Goal: Information Seeking & Learning: Learn about a topic

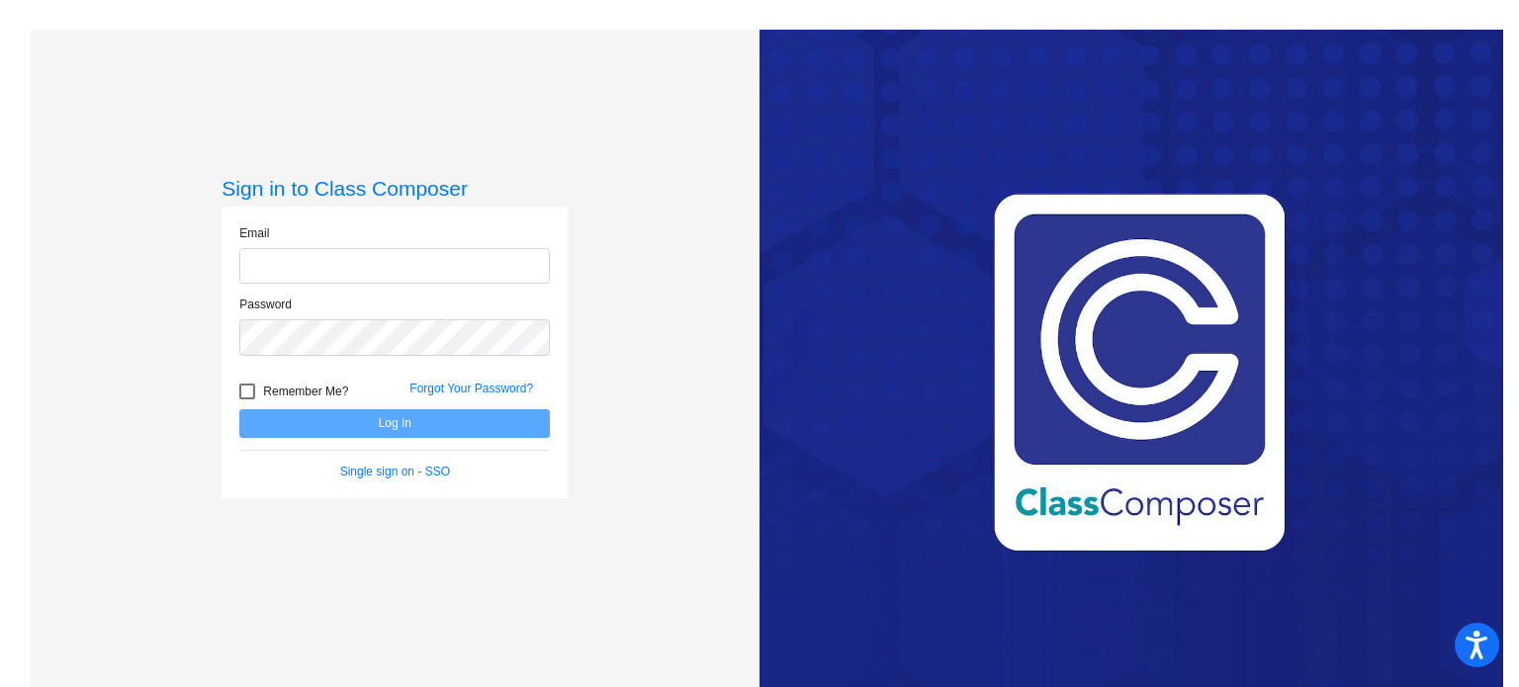
type input "jwheeler@danville.k12.in.us"
click at [398, 427] on button "Log In" at bounding box center [394, 423] width 311 height 29
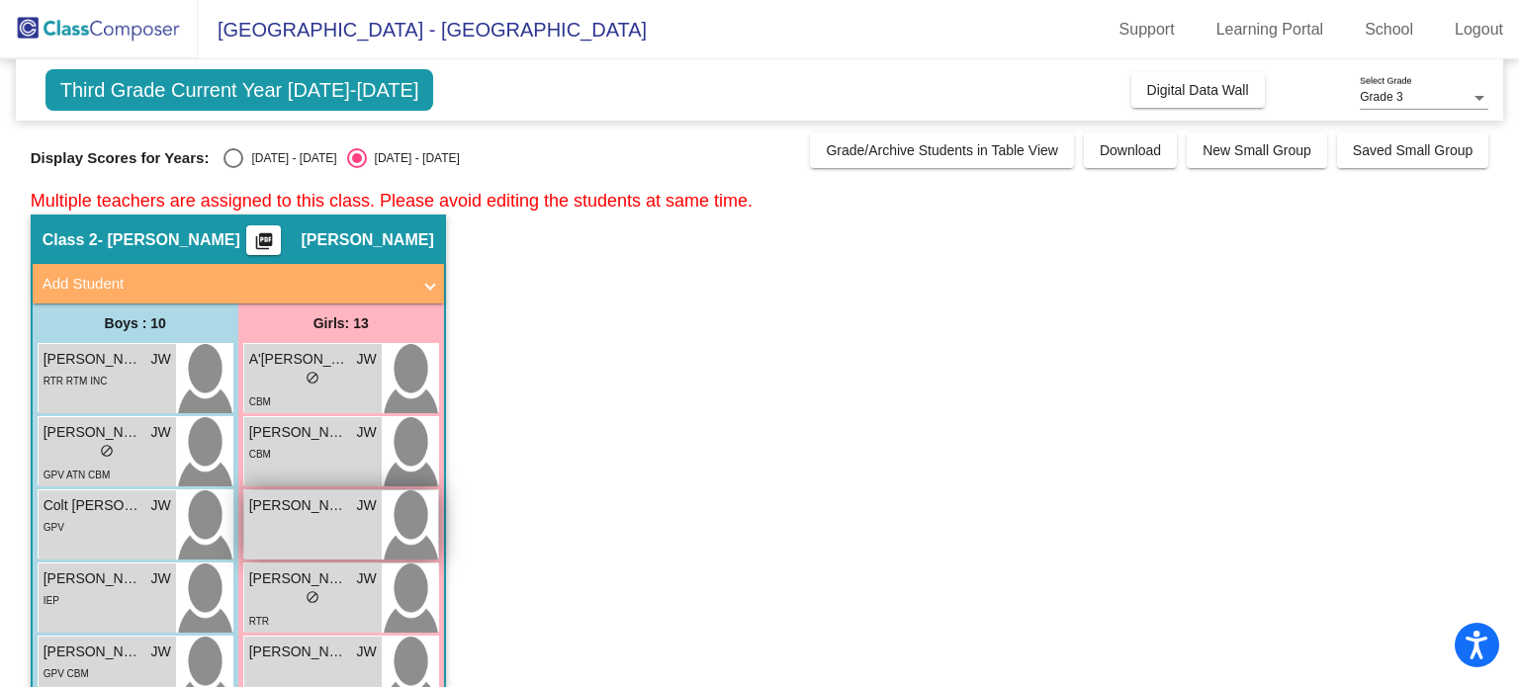
click at [294, 507] on span "Elayna Cover" at bounding box center [298, 506] width 99 height 21
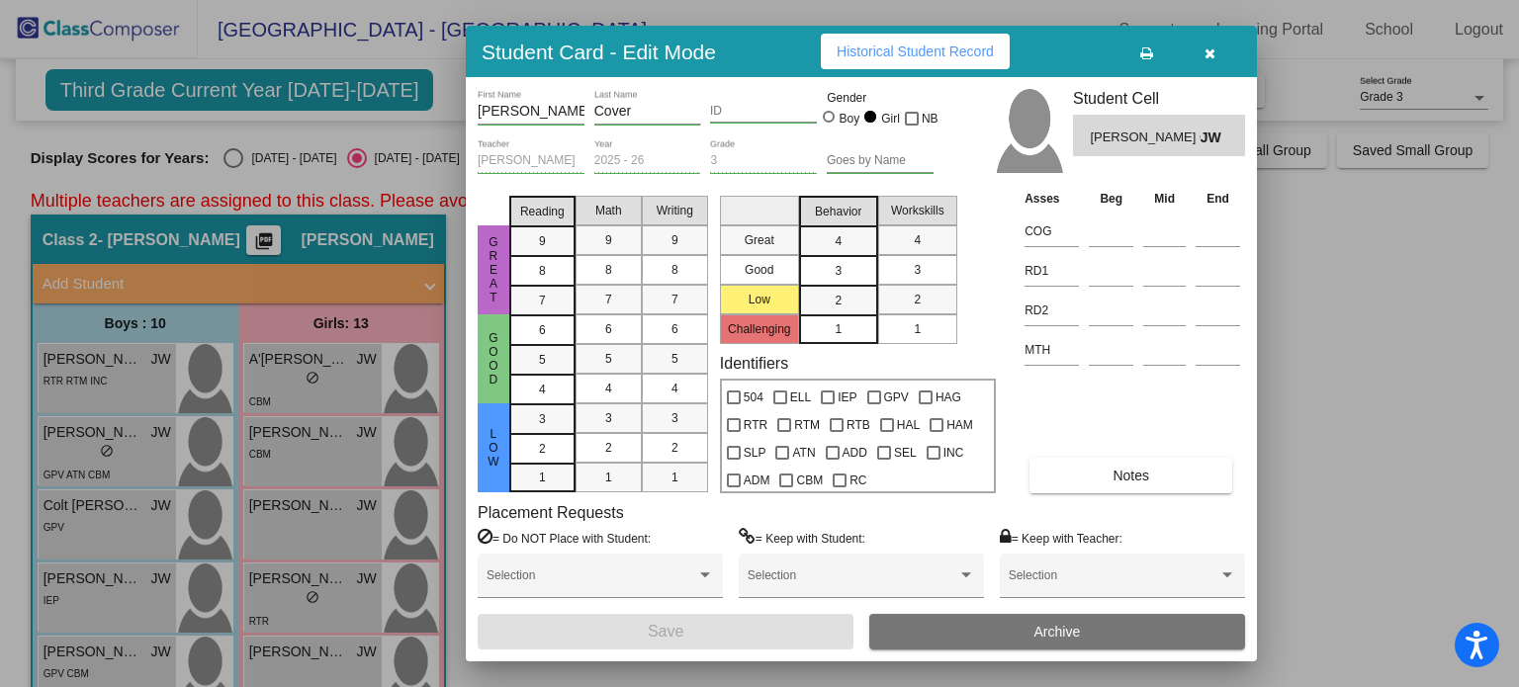
click at [906, 57] on span "Historical Student Record" at bounding box center [915, 52] width 157 height 16
click at [1212, 49] on icon "button" at bounding box center [1210, 53] width 11 height 14
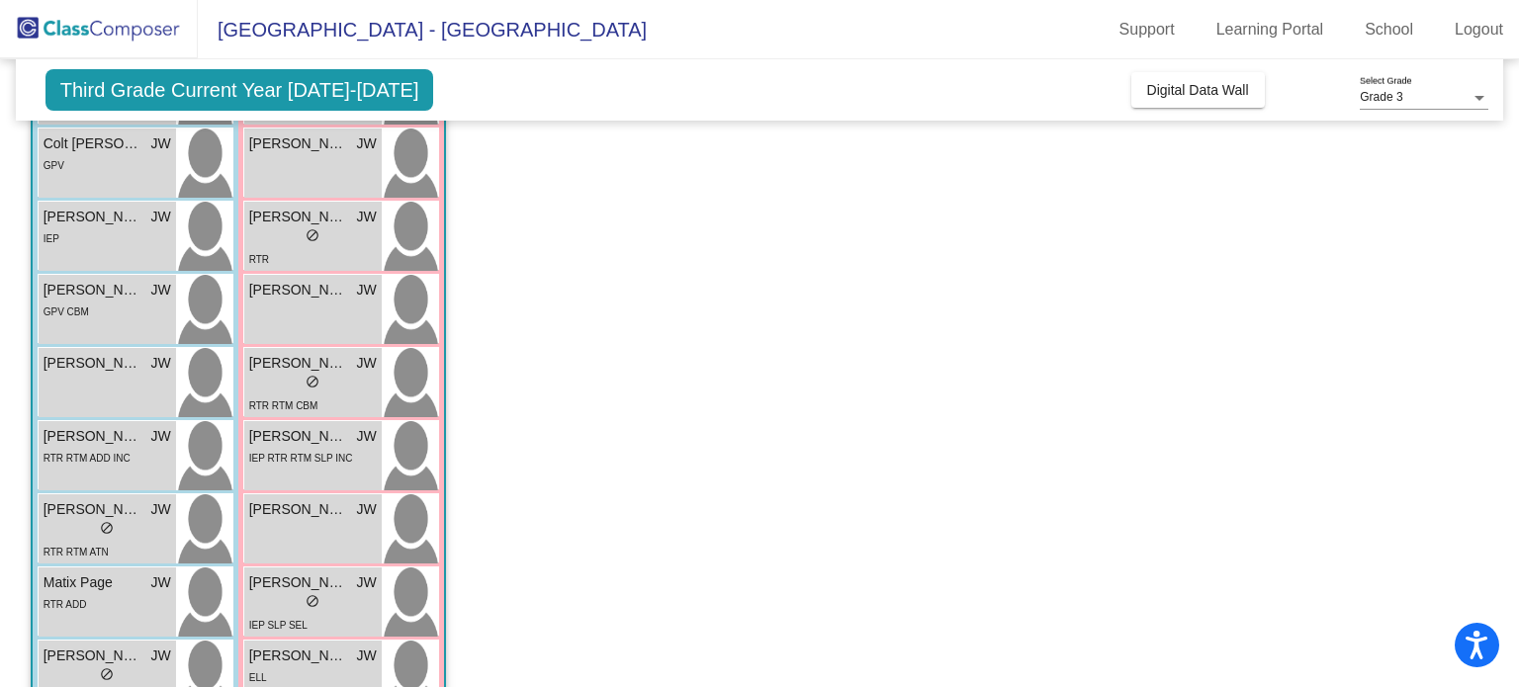
scroll to position [364, 0]
click at [326, 383] on div "lock do_not_disturb_alt" at bounding box center [313, 382] width 128 height 21
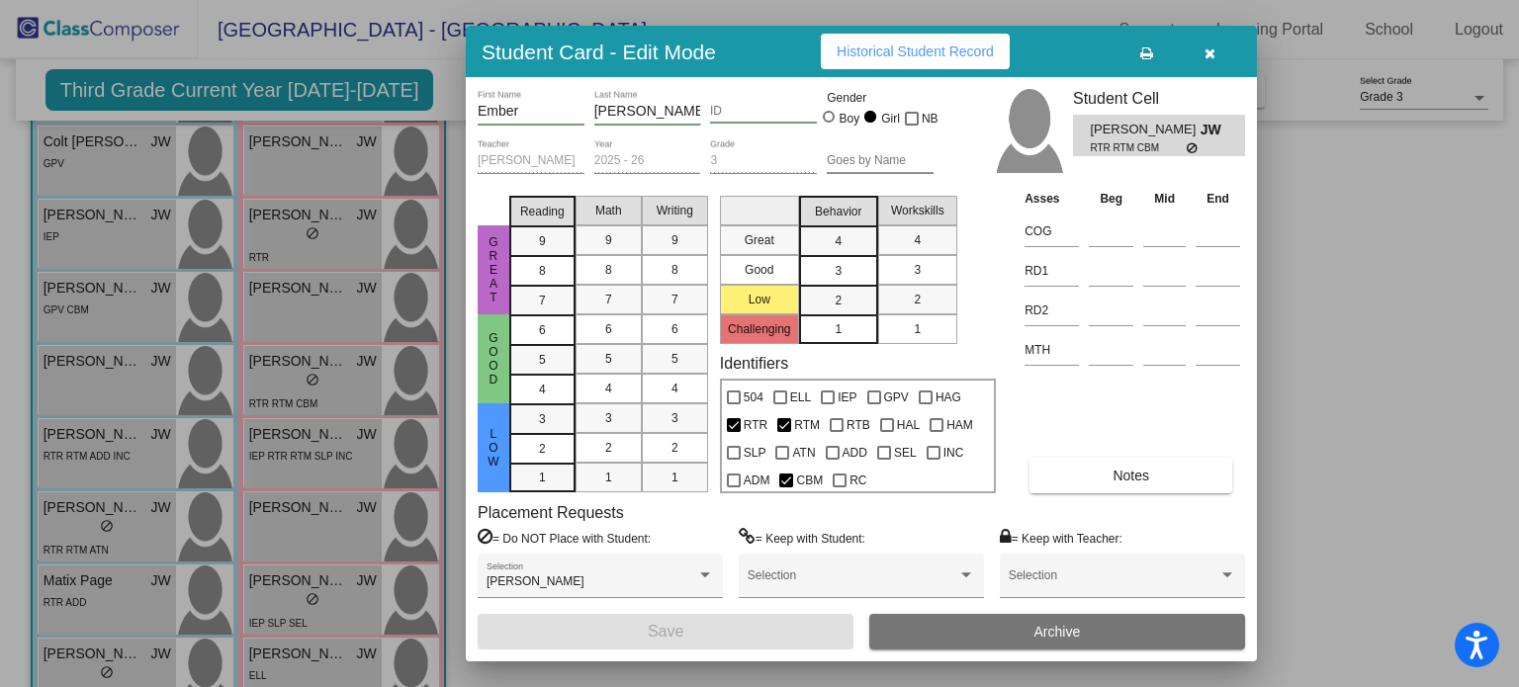
click at [889, 48] on span "Historical Student Record" at bounding box center [915, 52] width 157 height 16
click at [1215, 52] on icon "button" at bounding box center [1210, 53] width 11 height 14
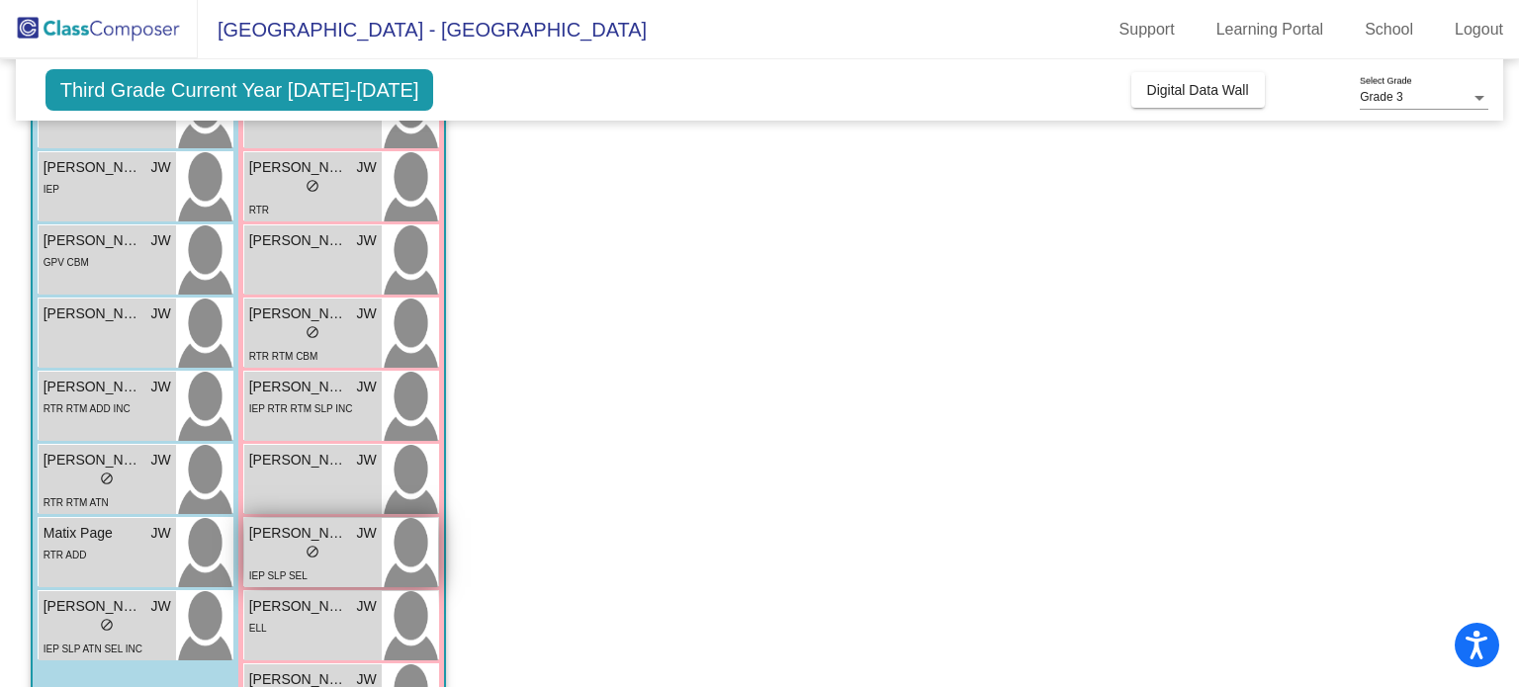
scroll to position [412, 0]
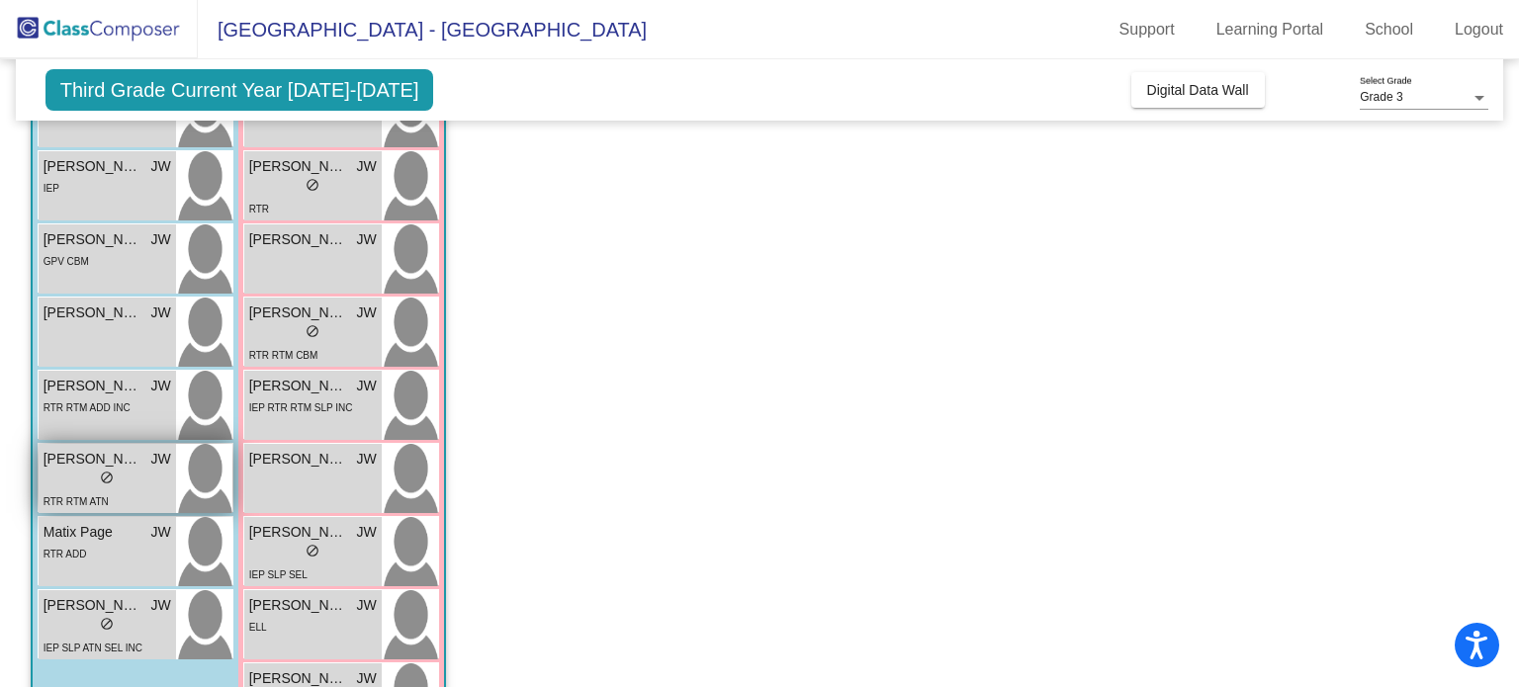
click at [101, 483] on div "lock do_not_disturb_alt" at bounding box center [107, 480] width 14 height 21
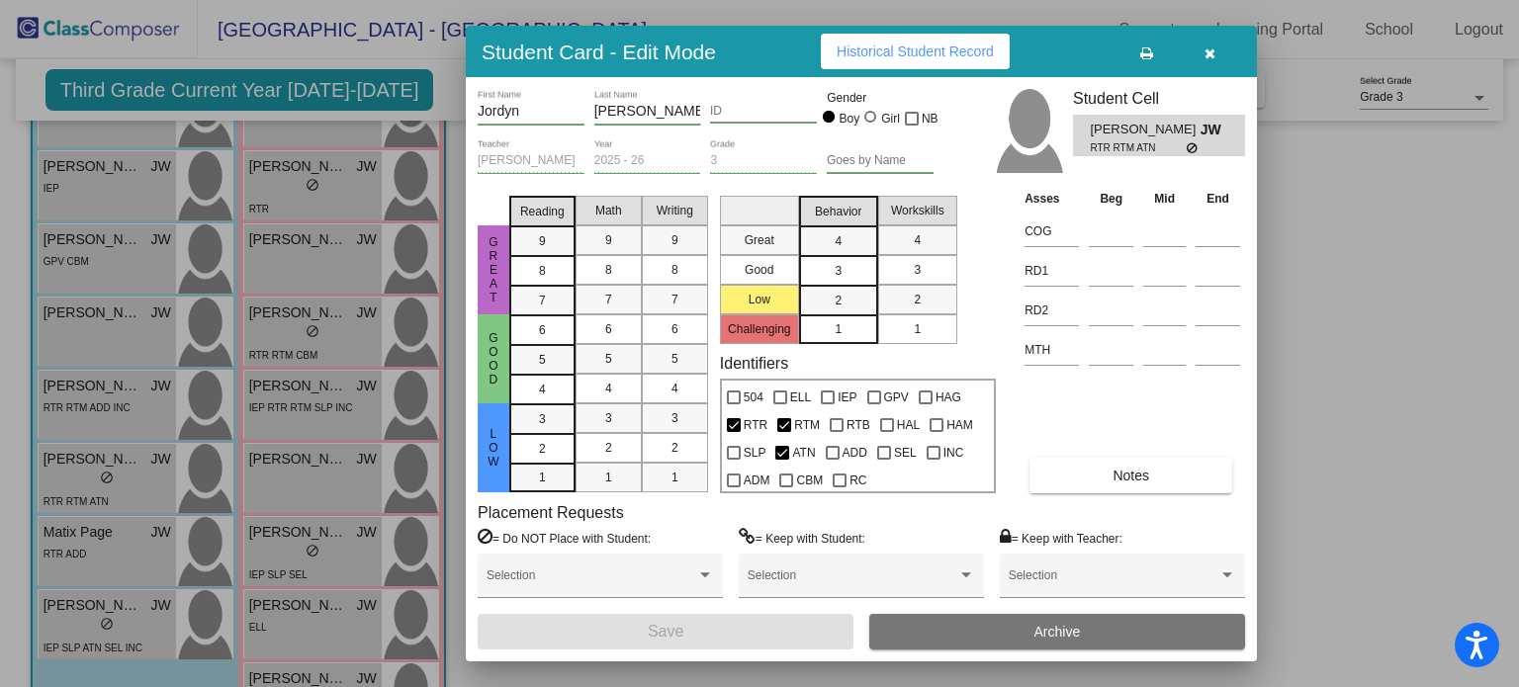
click at [850, 62] on button "Historical Student Record" at bounding box center [915, 52] width 189 height 36
click at [1217, 55] on button "button" at bounding box center [1209, 52] width 63 height 36
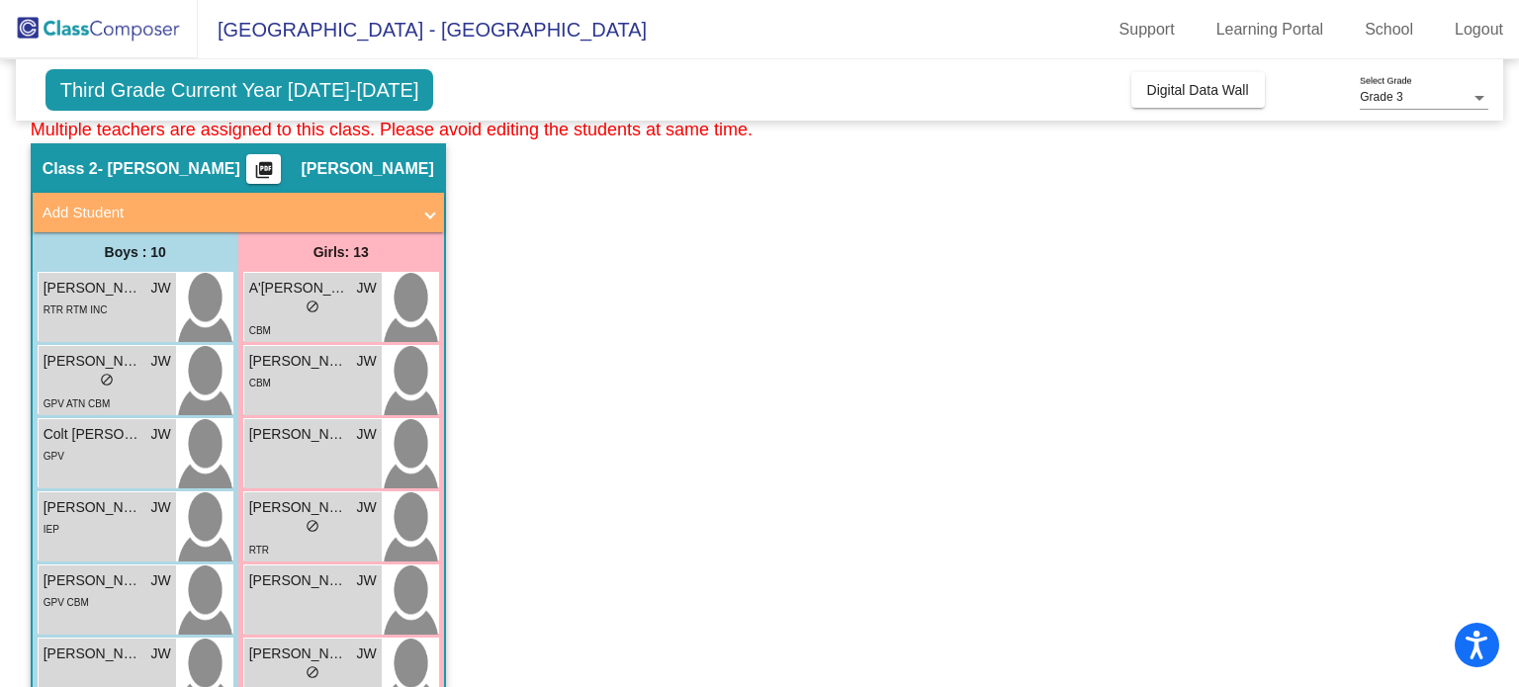
scroll to position [70, 0]
click at [97, 389] on div "lock do_not_disturb_alt" at bounding box center [108, 383] width 128 height 21
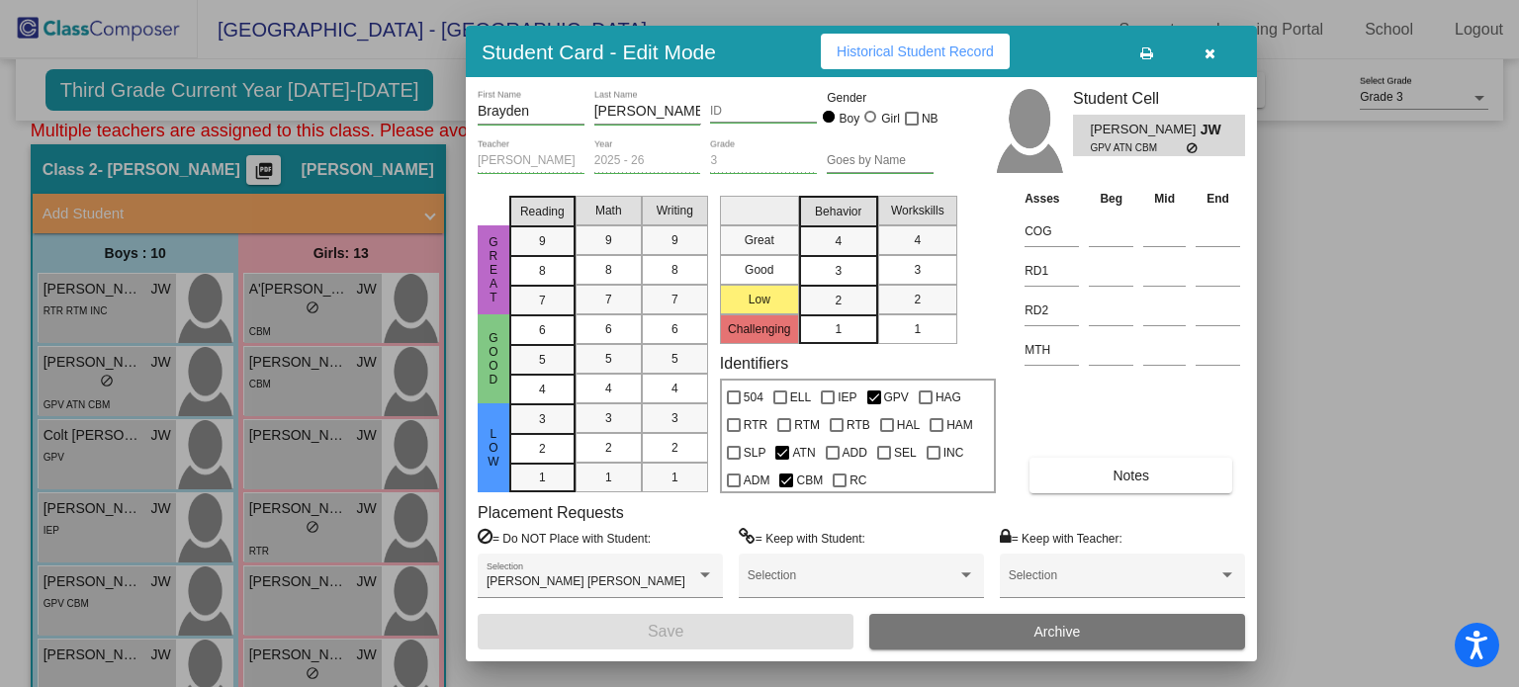
click at [932, 54] on span "Historical Student Record" at bounding box center [915, 52] width 157 height 16
click at [1201, 44] on button "button" at bounding box center [1209, 52] width 63 height 36
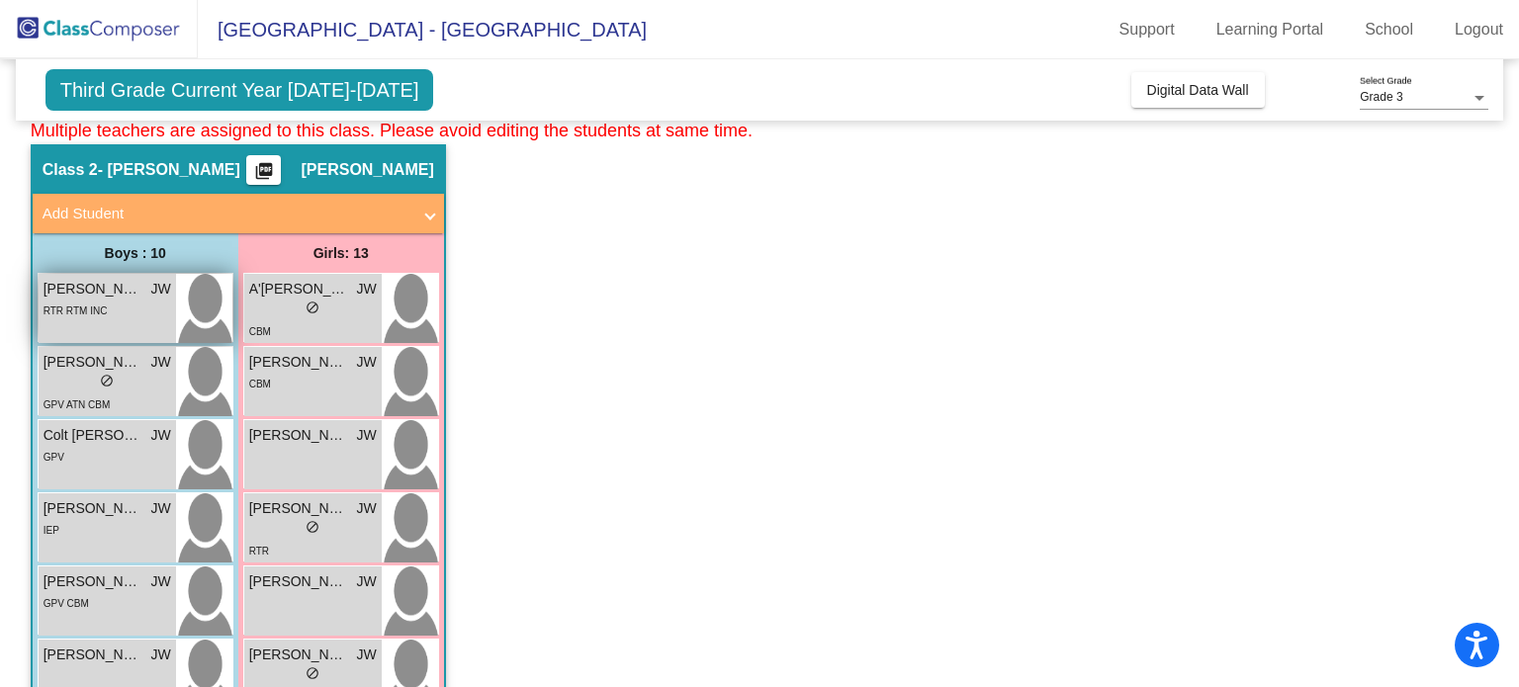
click at [119, 301] on div "RTR RTM INC" at bounding box center [108, 310] width 128 height 21
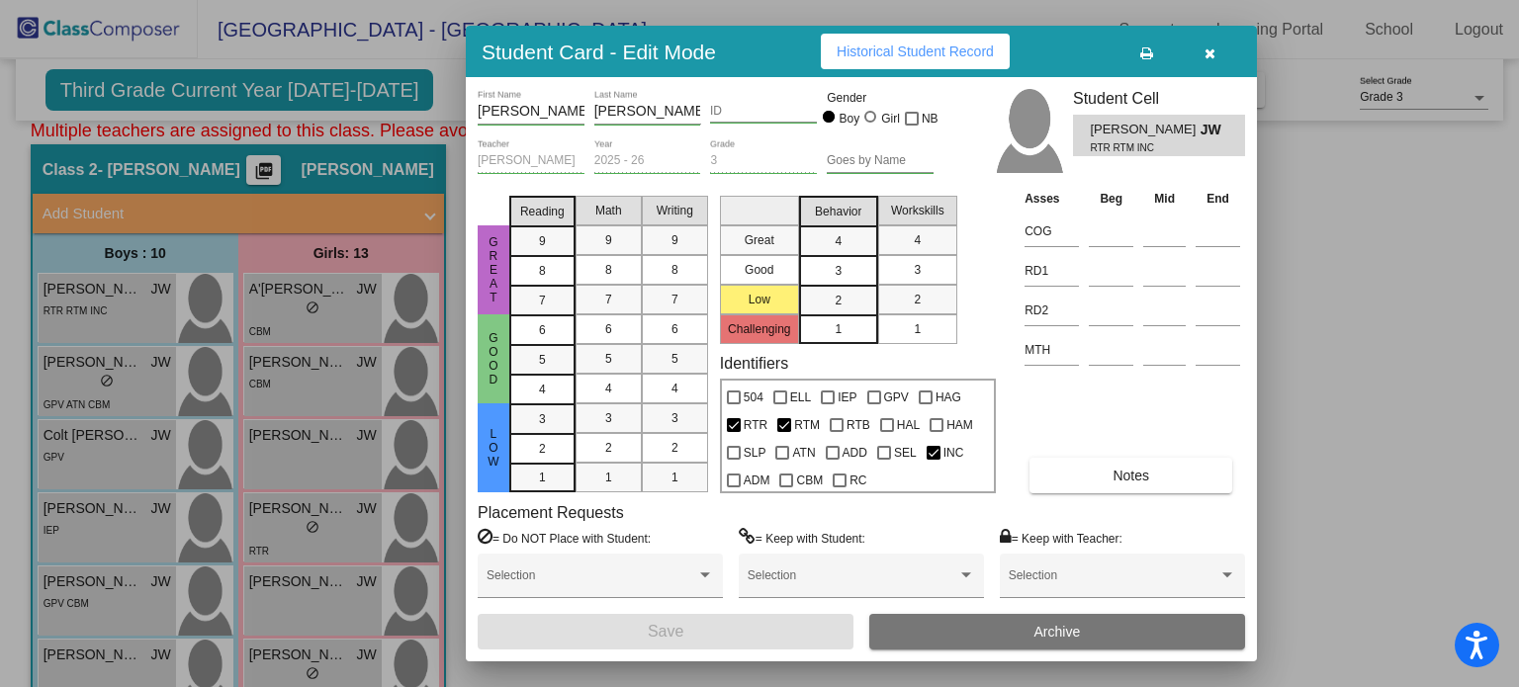
click at [144, 393] on div at bounding box center [759, 343] width 1519 height 687
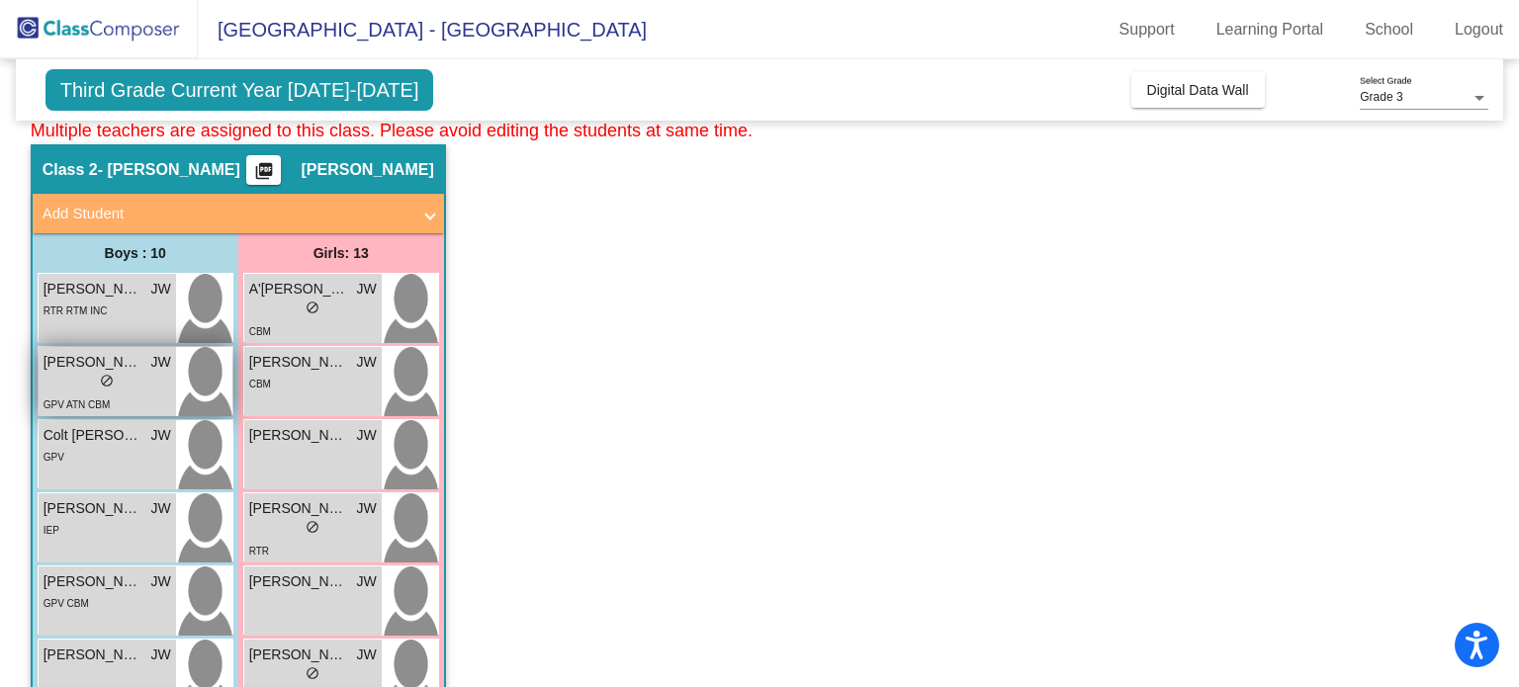
click at [73, 373] on div "lock do_not_disturb_alt" at bounding box center [108, 383] width 128 height 21
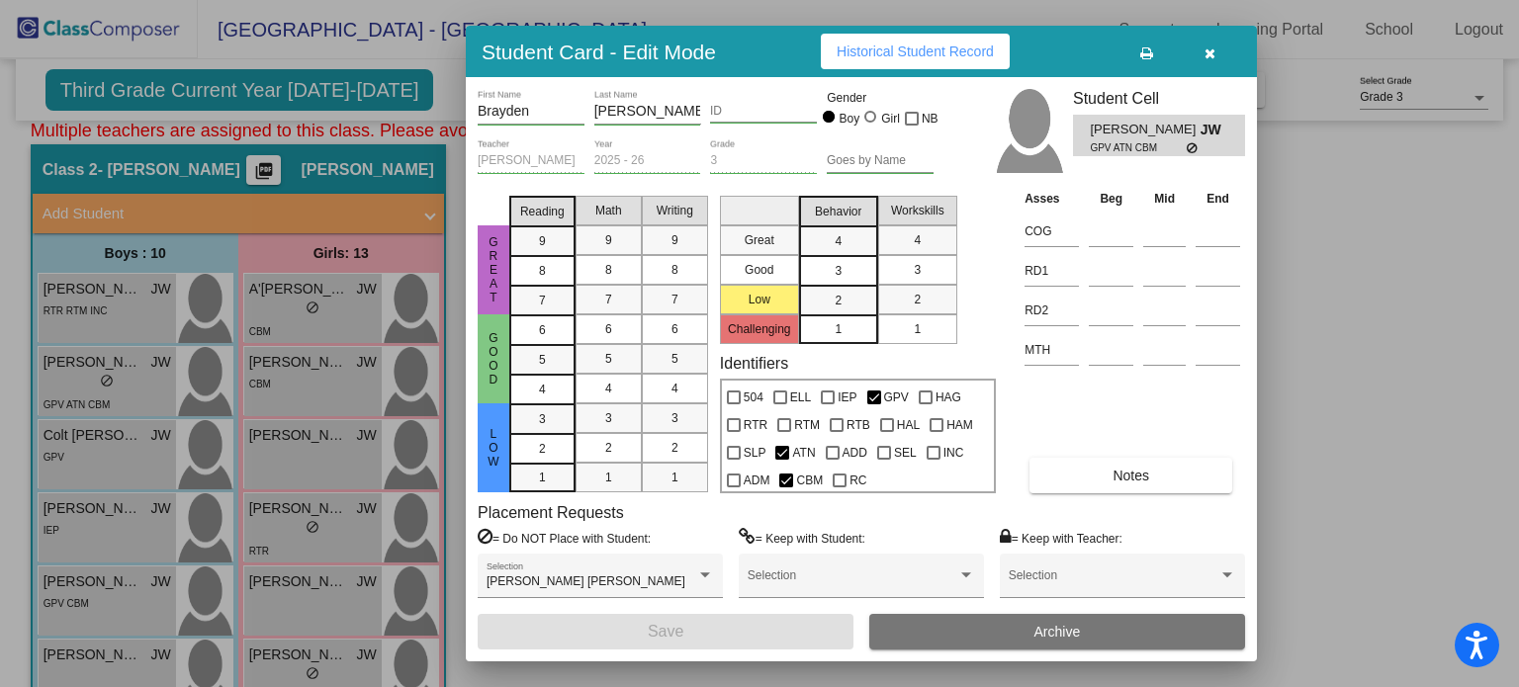
click at [88, 440] on div at bounding box center [759, 343] width 1519 height 687
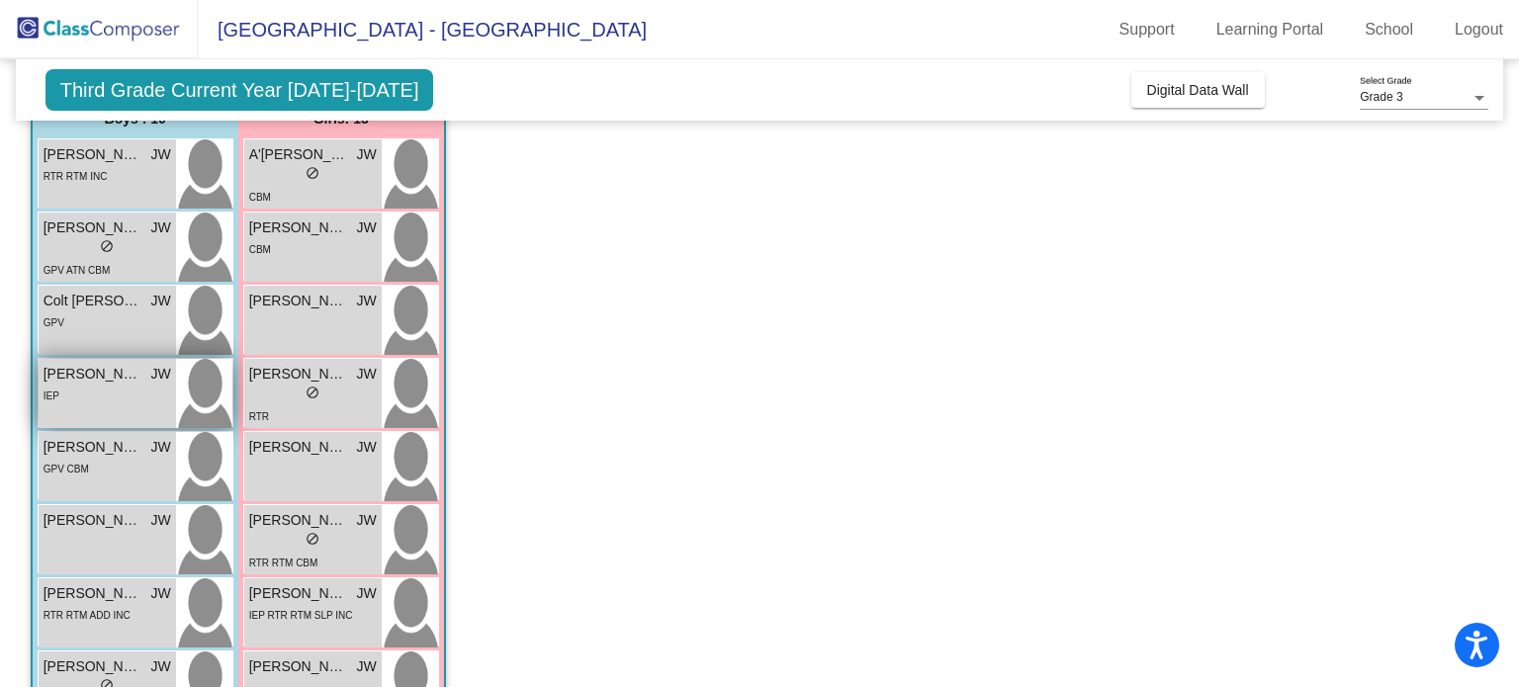
scroll to position [213, 0]
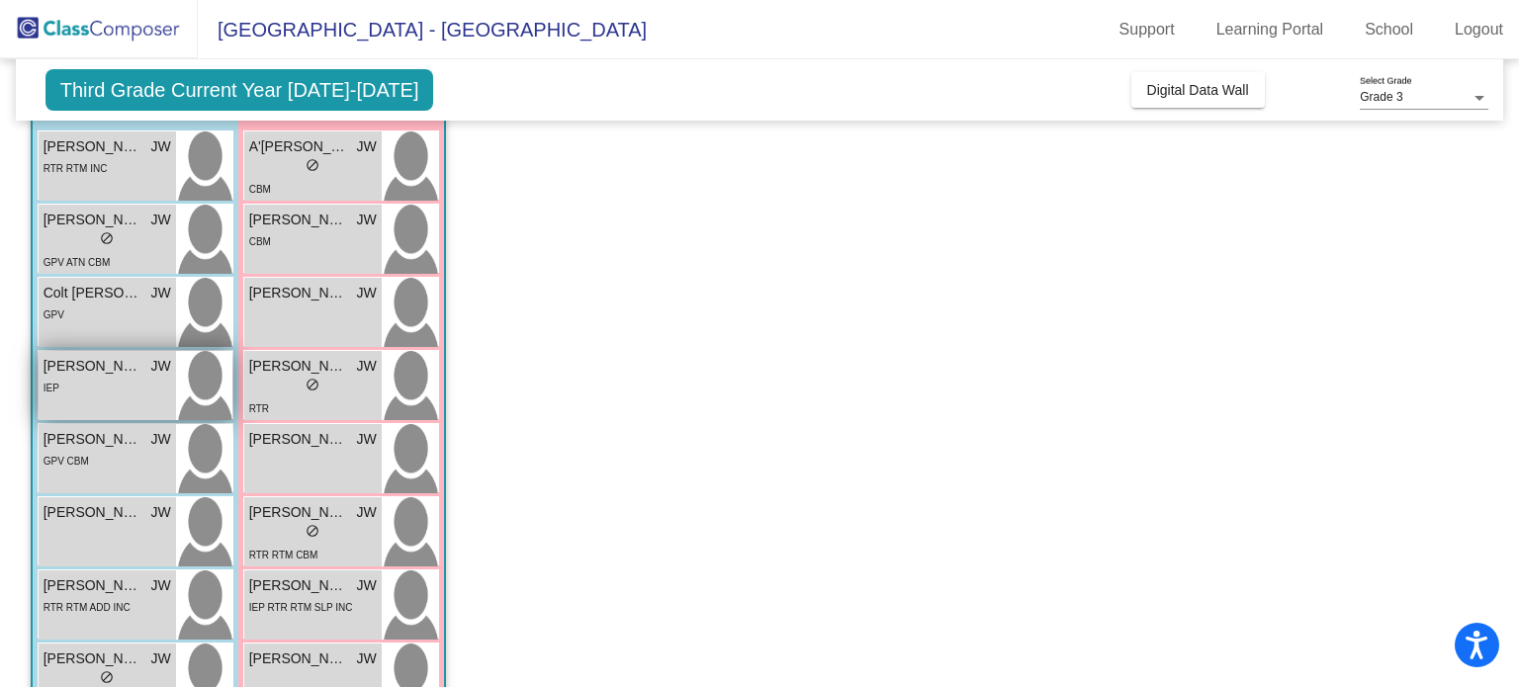
click at [86, 363] on span "Dexter Houston" at bounding box center [93, 366] width 99 height 21
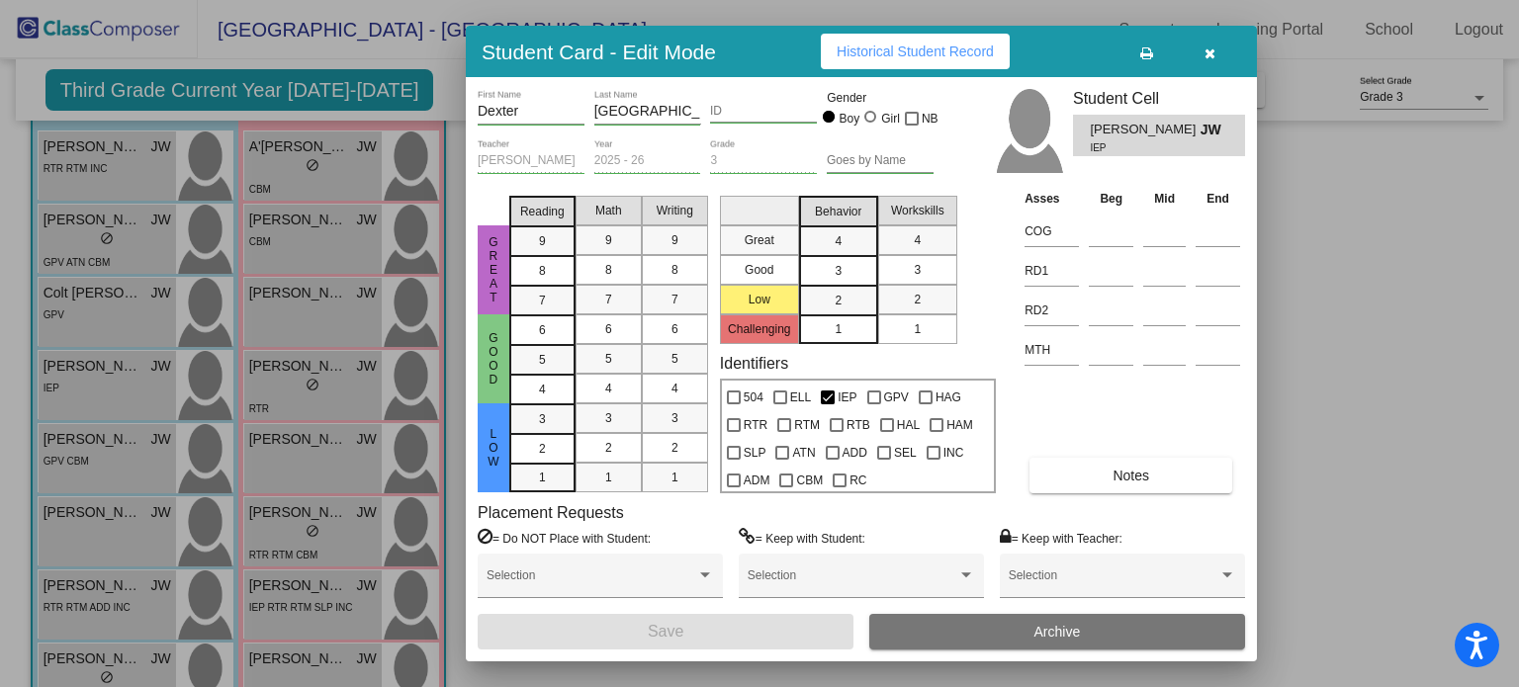
click at [80, 460] on div at bounding box center [759, 343] width 1519 height 687
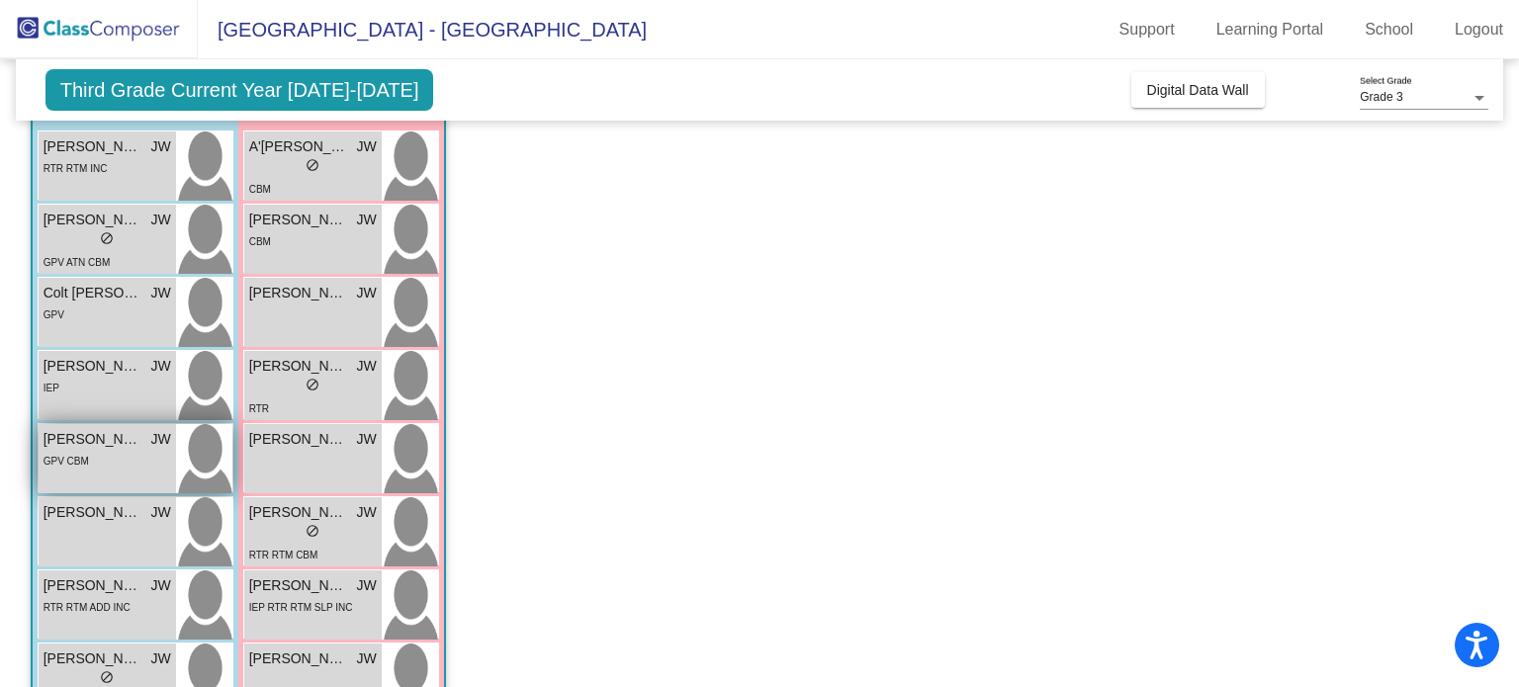
click at [82, 436] on span "Duke Wright" at bounding box center [93, 439] width 99 height 21
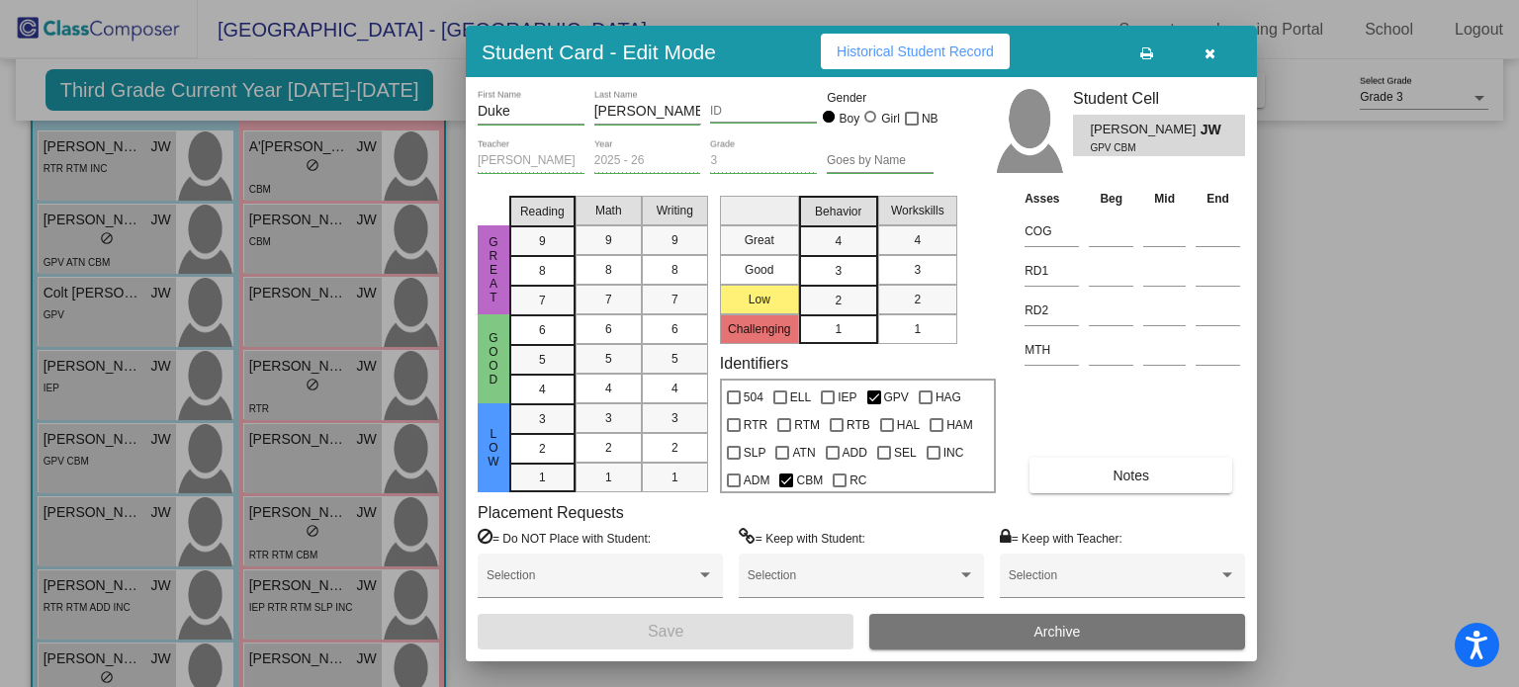
click at [1215, 56] on icon "button" at bounding box center [1210, 53] width 11 height 14
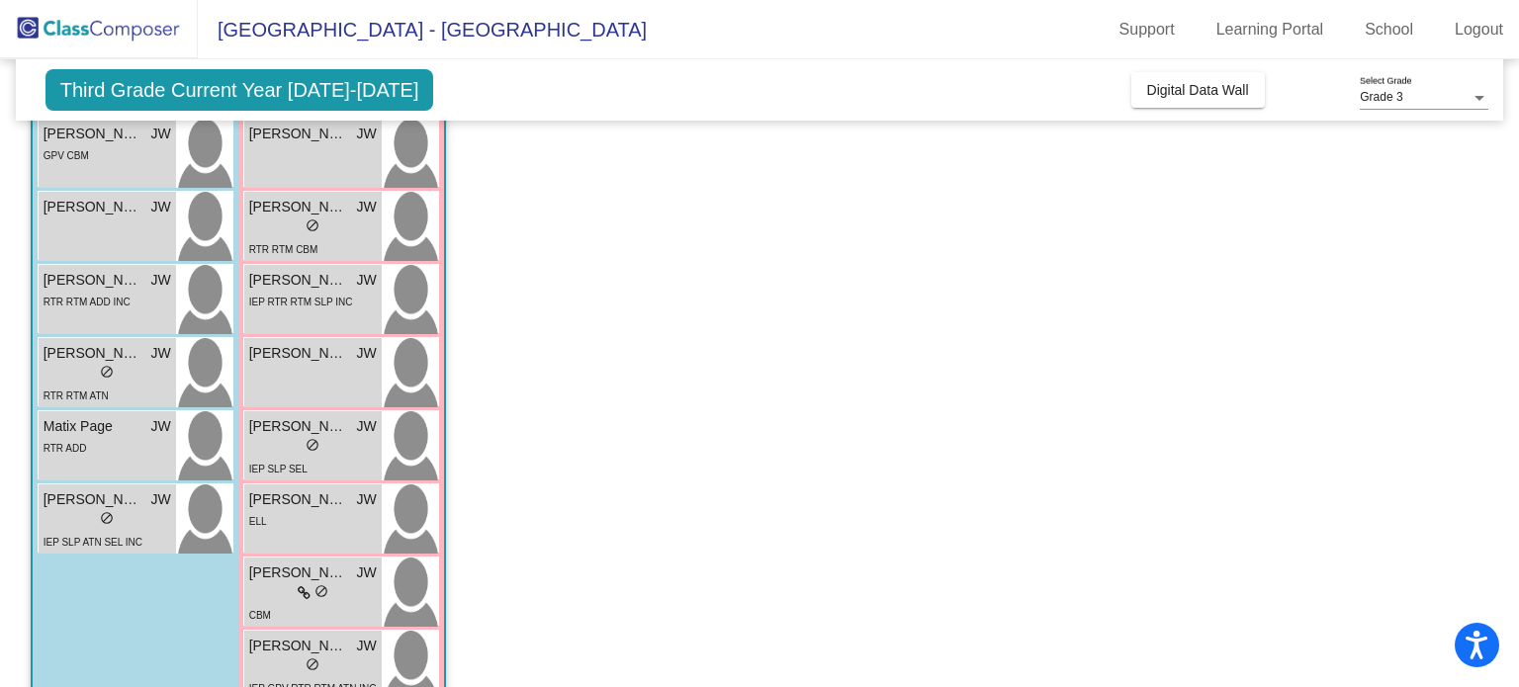
scroll to position [518, 0]
click at [98, 393] on span "RTR RTM ATN" at bounding box center [76, 396] width 65 height 11
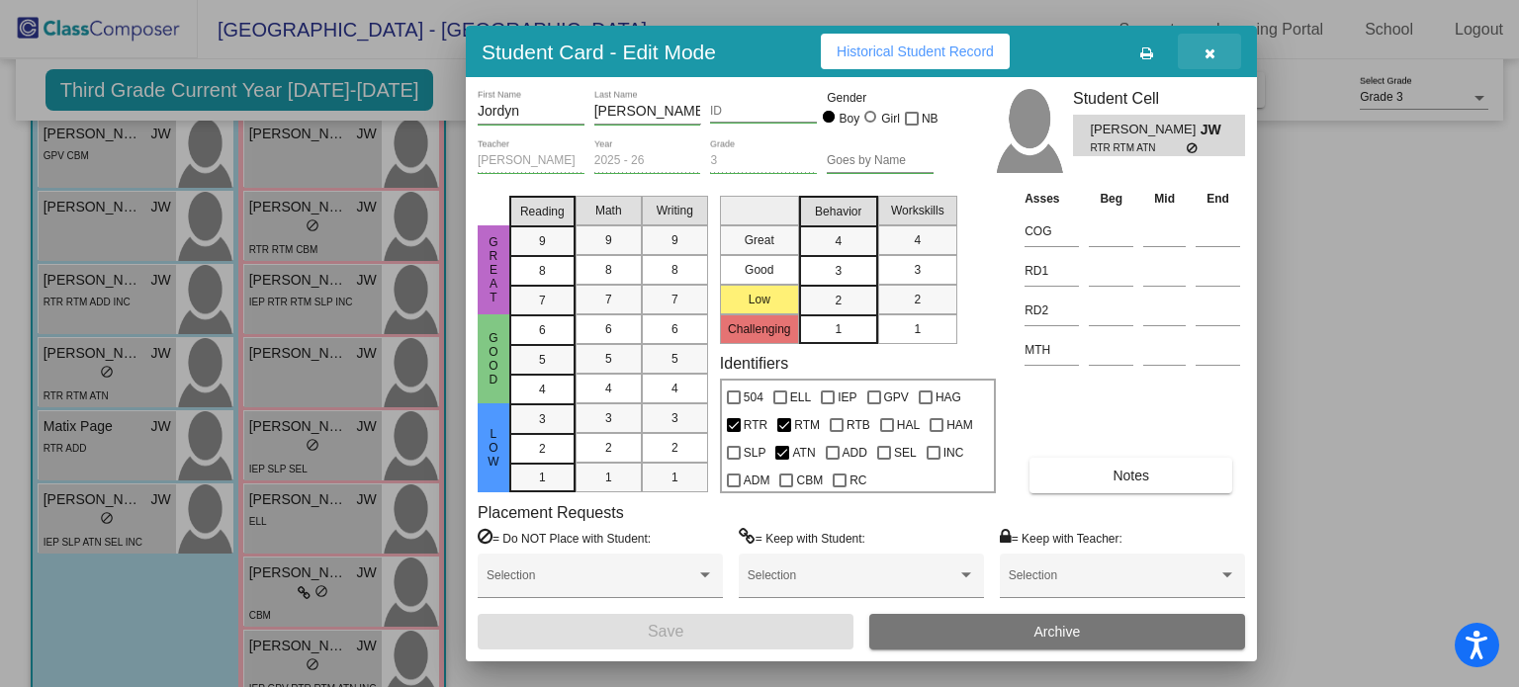
click at [1214, 52] on icon "button" at bounding box center [1210, 53] width 11 height 14
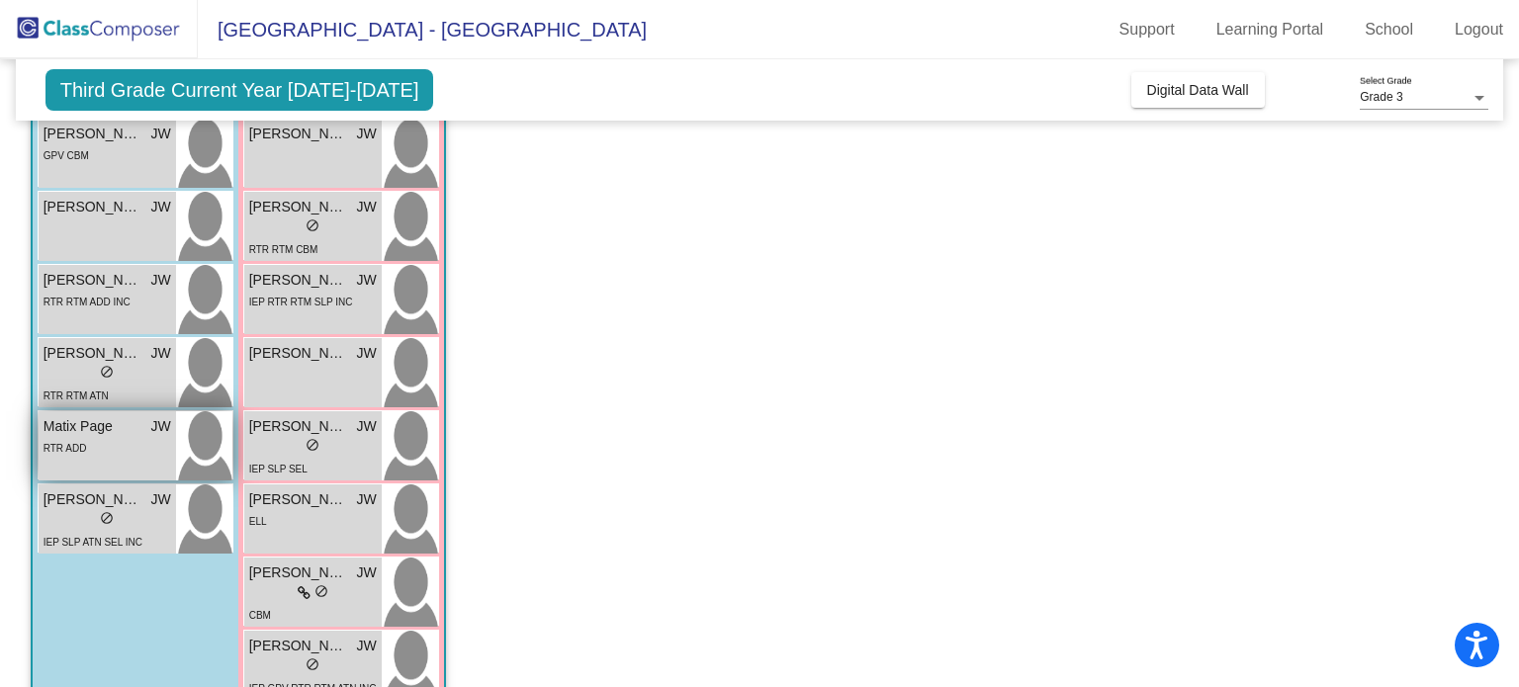
click at [105, 424] on span "Matix Page" at bounding box center [93, 426] width 99 height 21
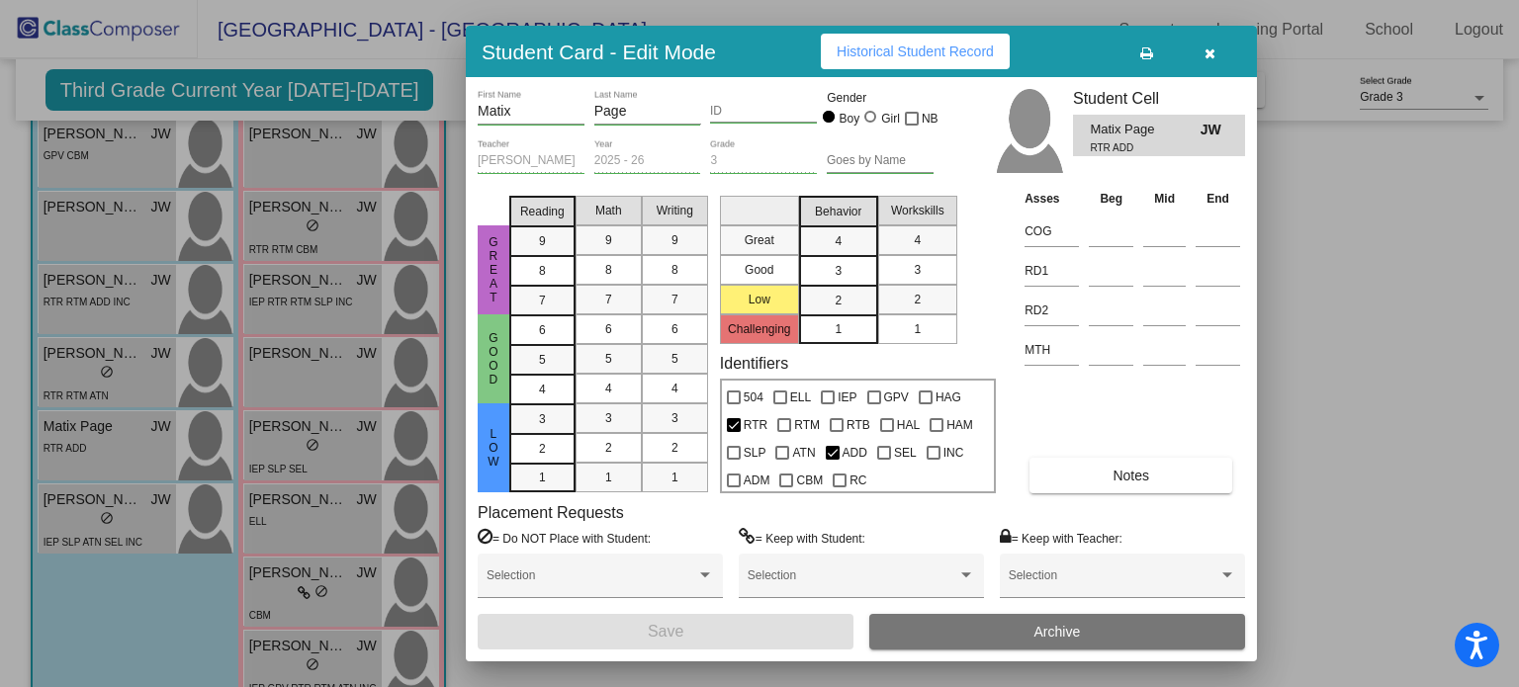
click at [949, 47] on span "Historical Student Record" at bounding box center [915, 52] width 157 height 16
click at [1208, 55] on icon "button" at bounding box center [1210, 53] width 11 height 14
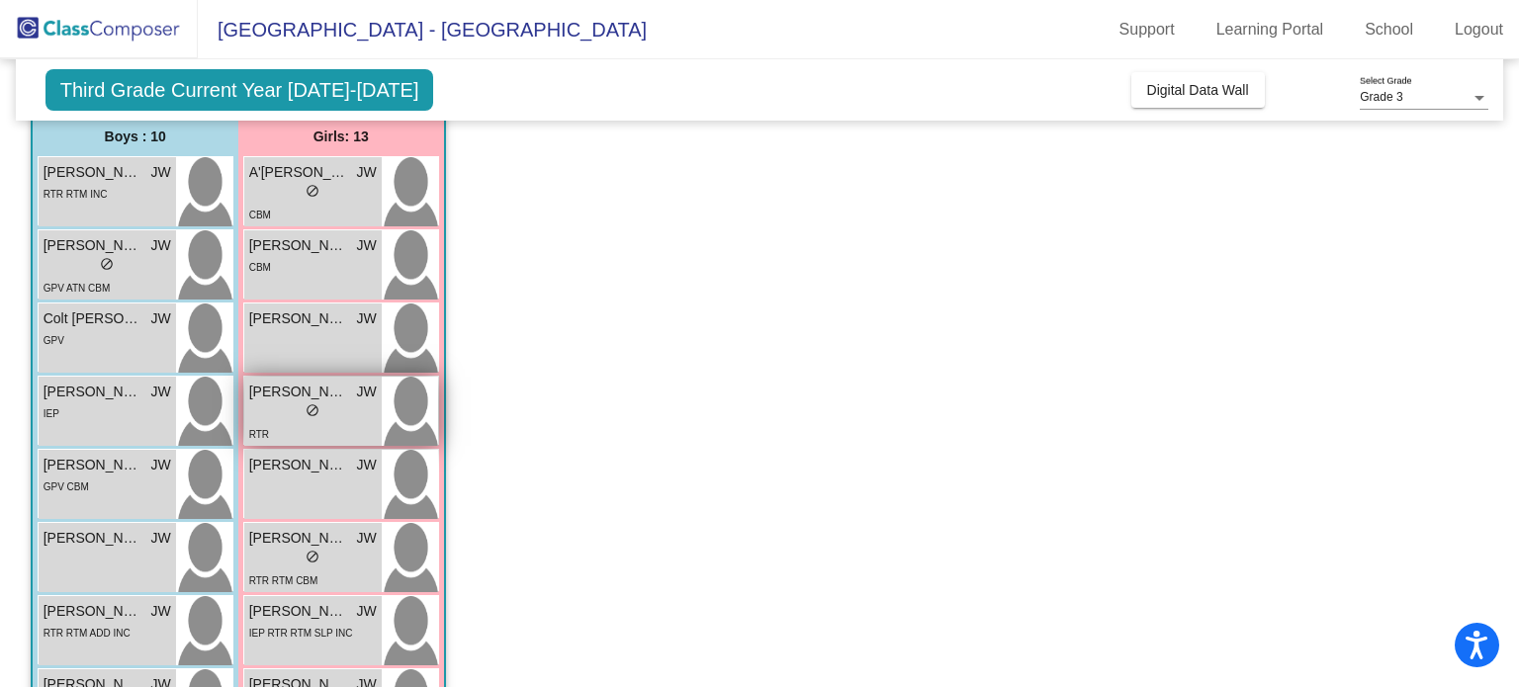
scroll to position [183, 0]
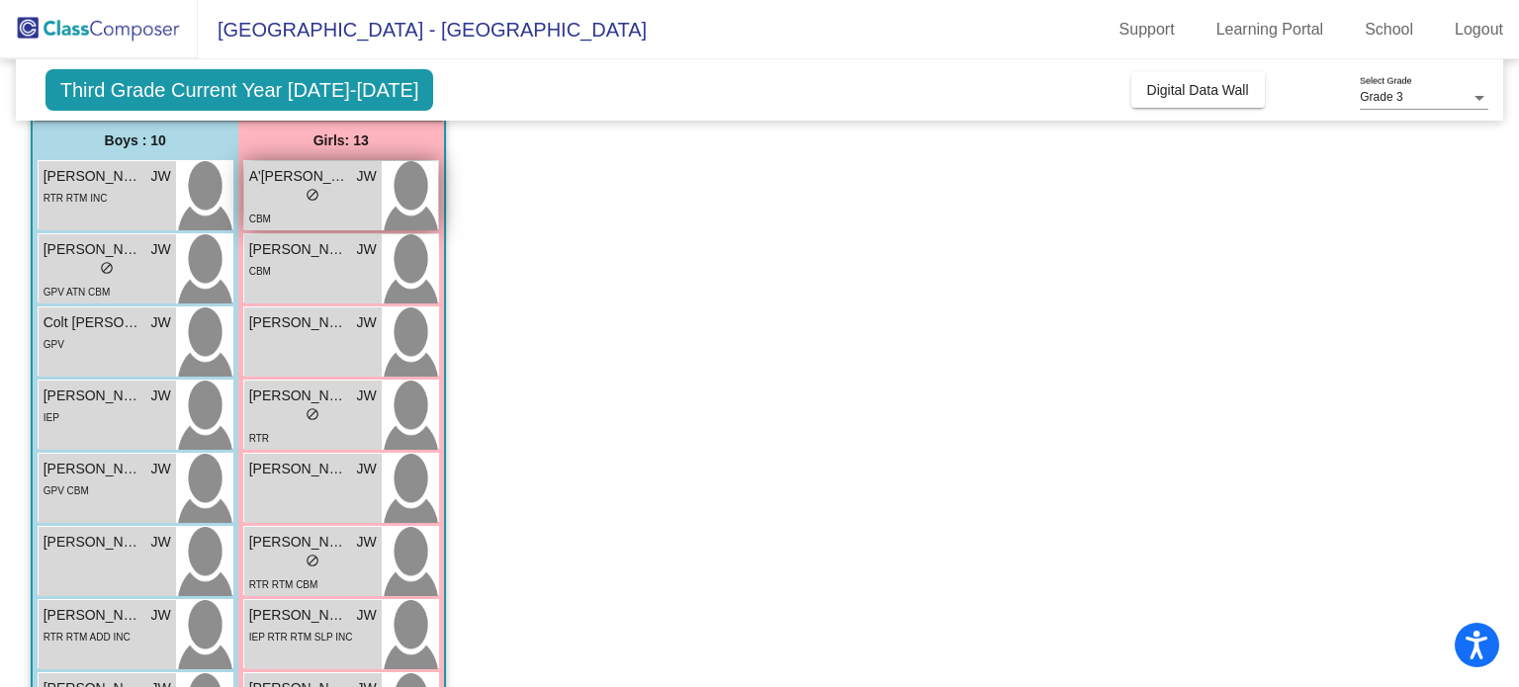
click at [322, 170] on span "A'Rya Richey" at bounding box center [298, 176] width 99 height 21
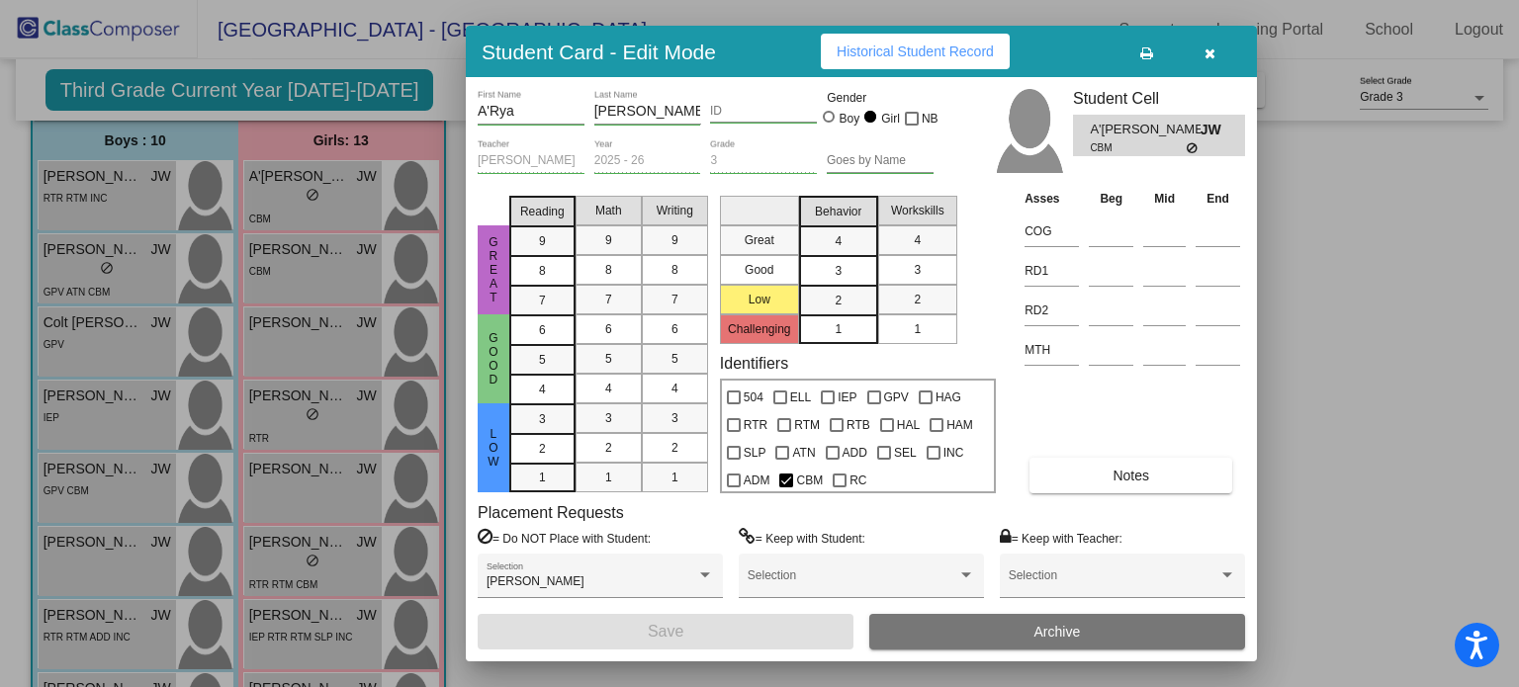
click at [1211, 56] on icon "button" at bounding box center [1210, 53] width 11 height 14
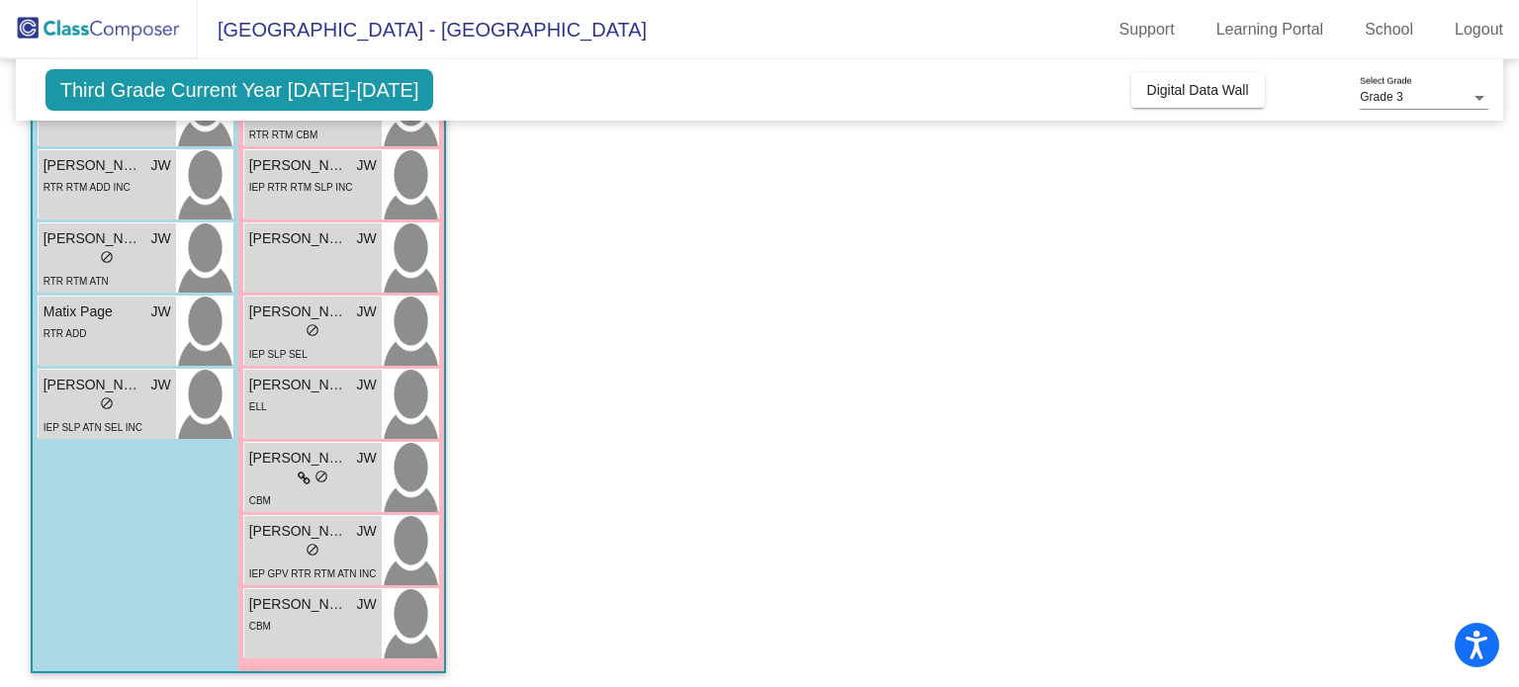
scroll to position [637, 0]
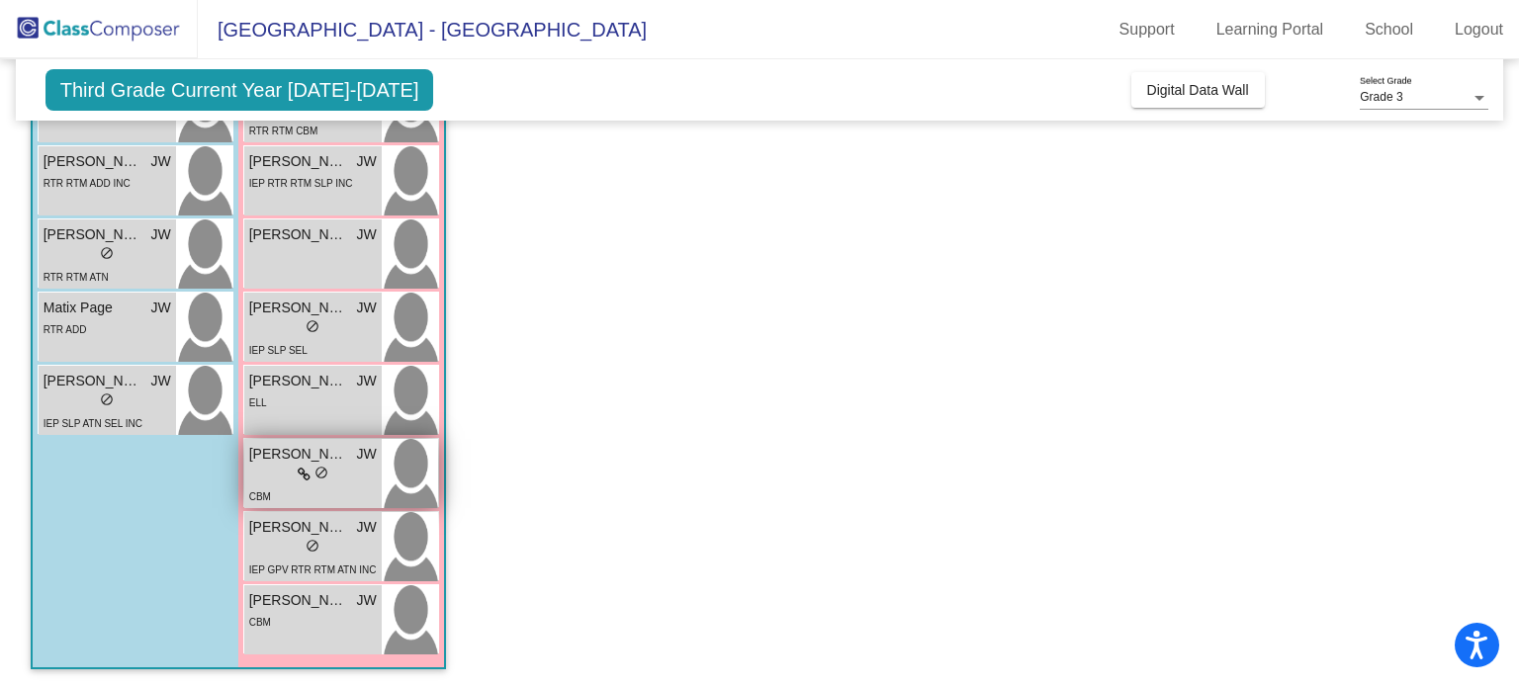
click at [316, 466] on span "do_not_disturb_alt" at bounding box center [322, 473] width 14 height 14
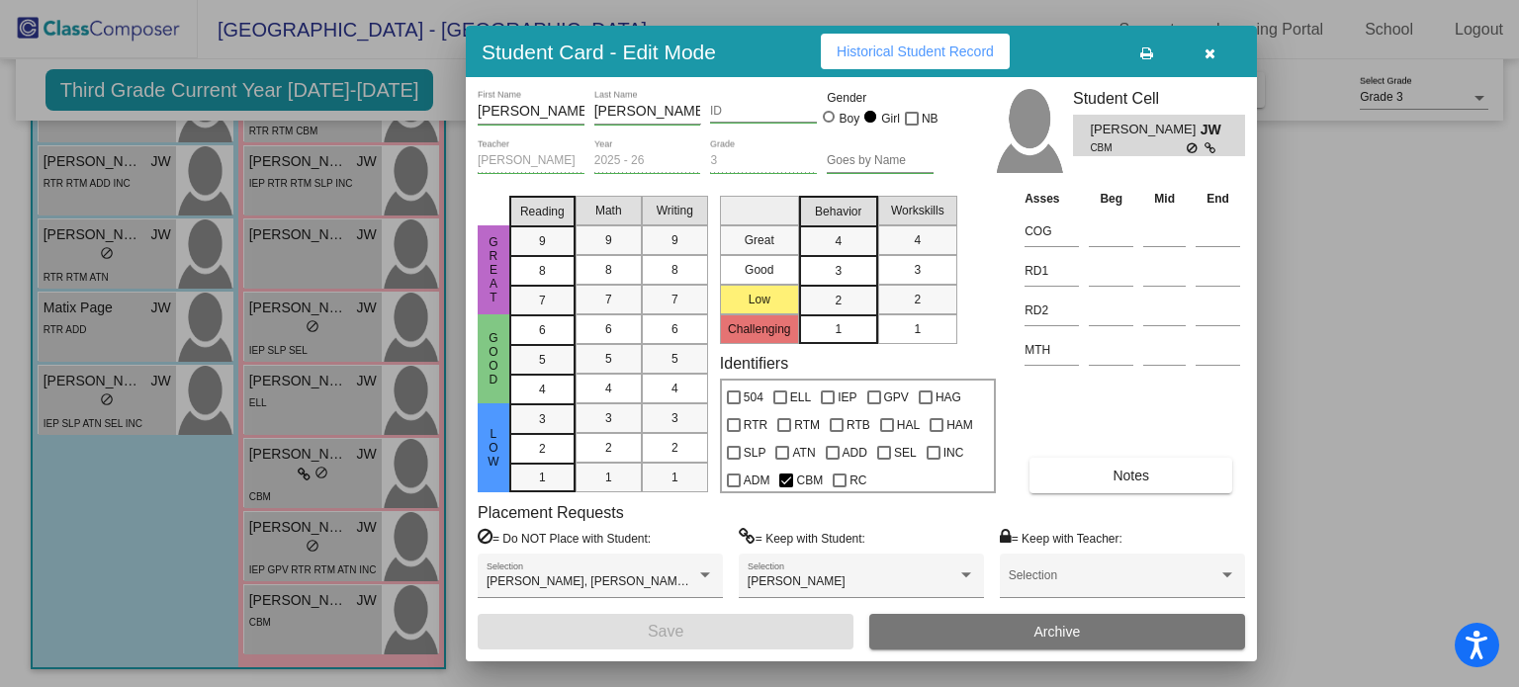
click at [975, 45] on span "Historical Student Record" at bounding box center [915, 52] width 157 height 16
click at [782, 581] on span "Piper Crisp" at bounding box center [797, 582] width 98 height 14
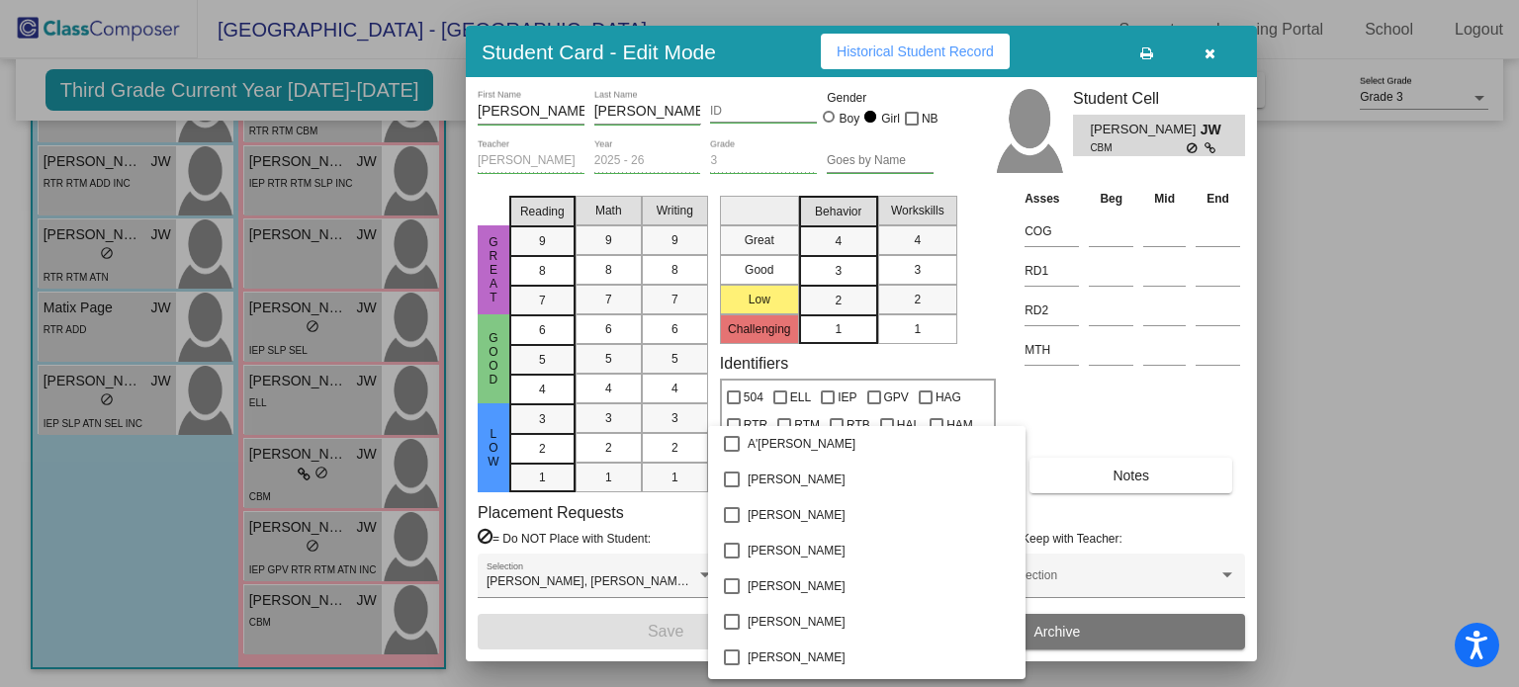
scroll to position [6448, 0]
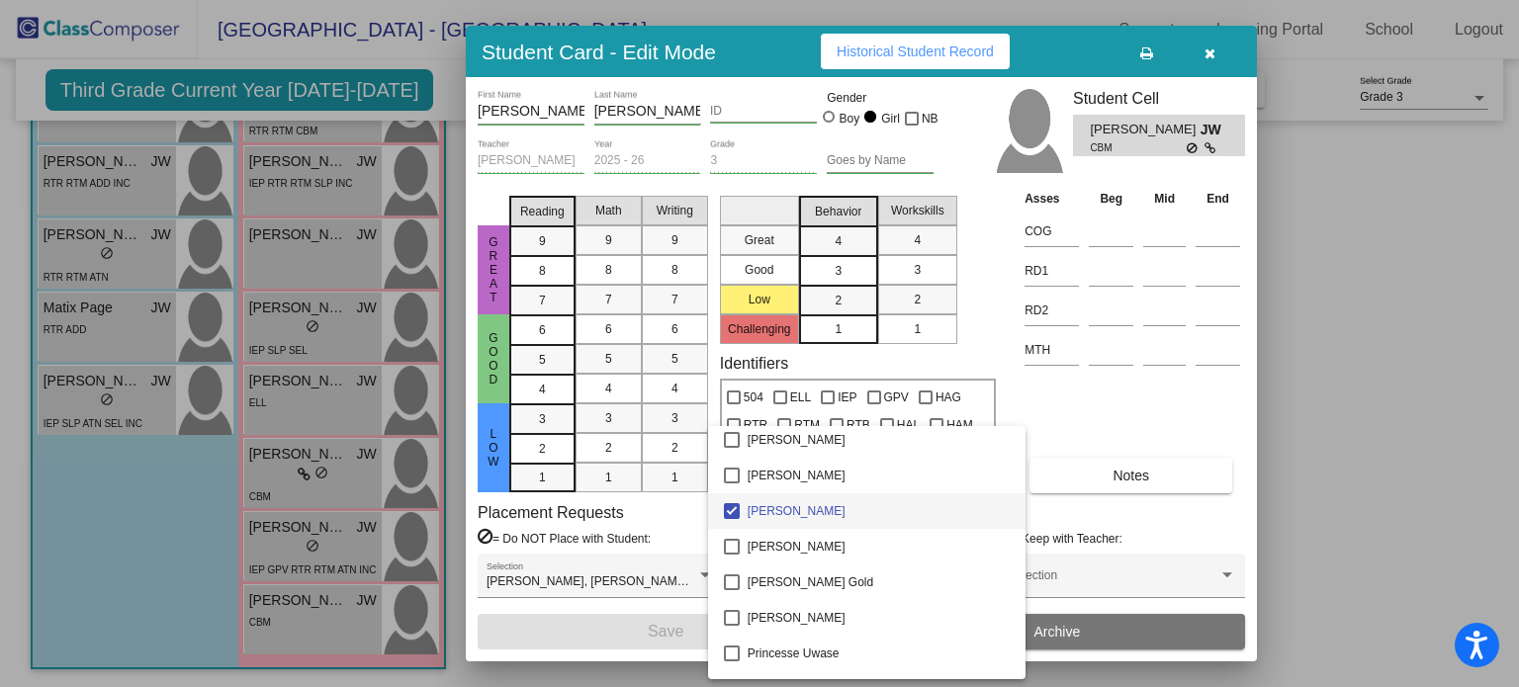
click at [1023, 430] on div at bounding box center [759, 343] width 1519 height 687
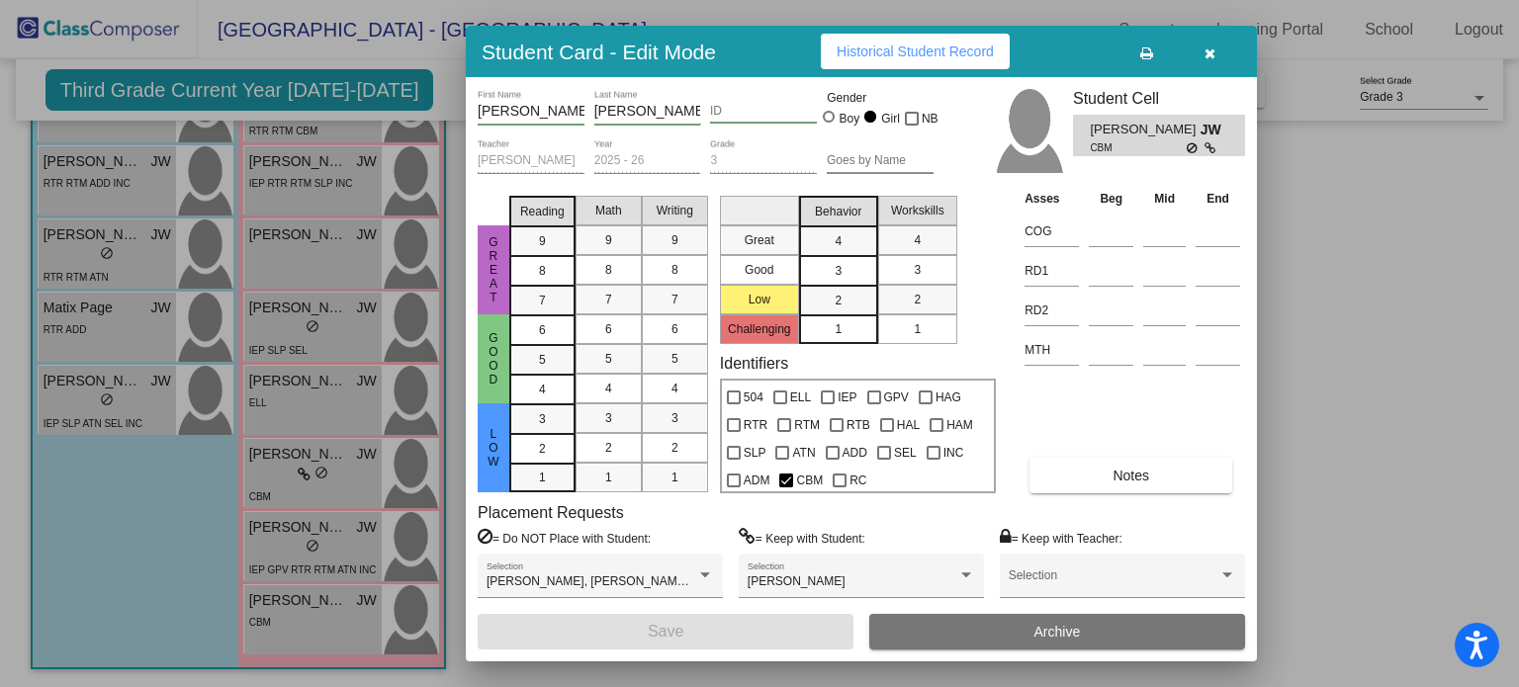
click at [327, 548] on div at bounding box center [759, 343] width 1519 height 687
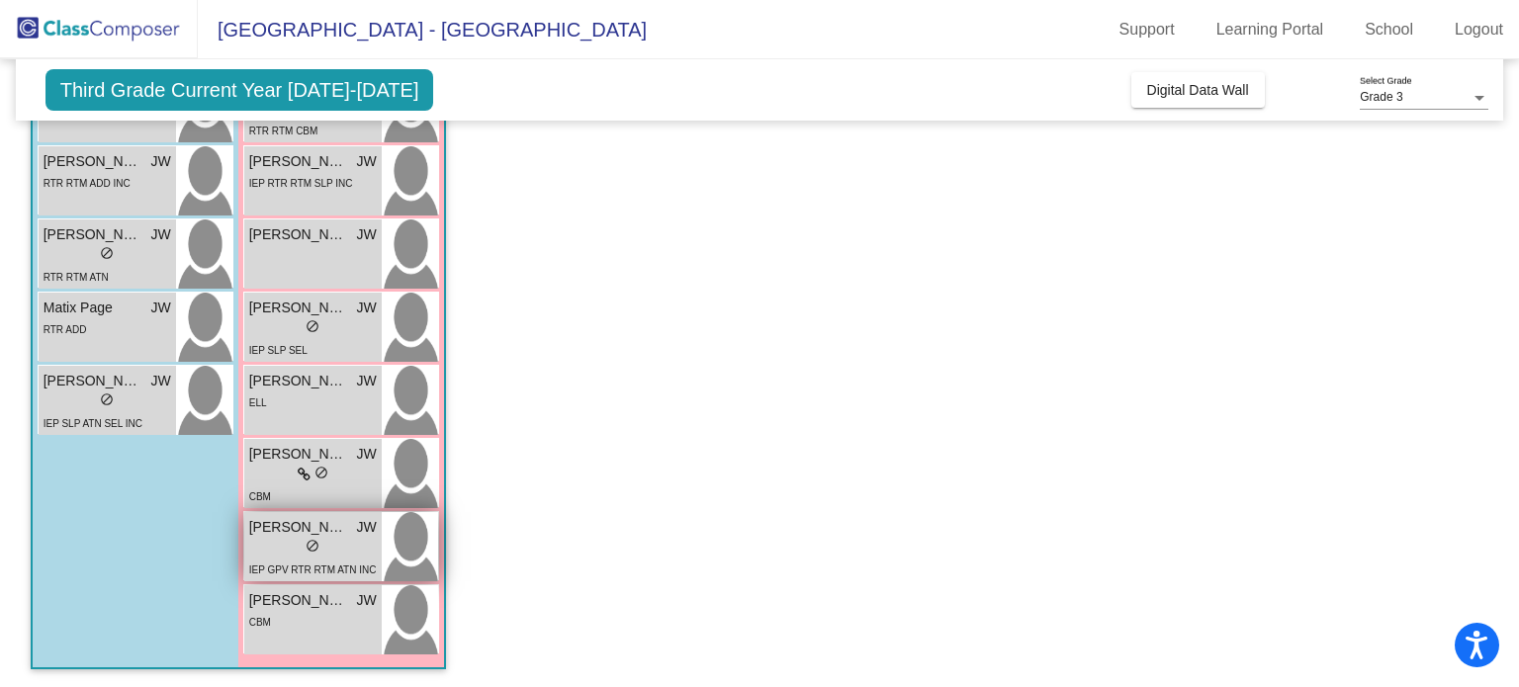
click at [324, 530] on span "Paityn Williams" at bounding box center [298, 527] width 99 height 21
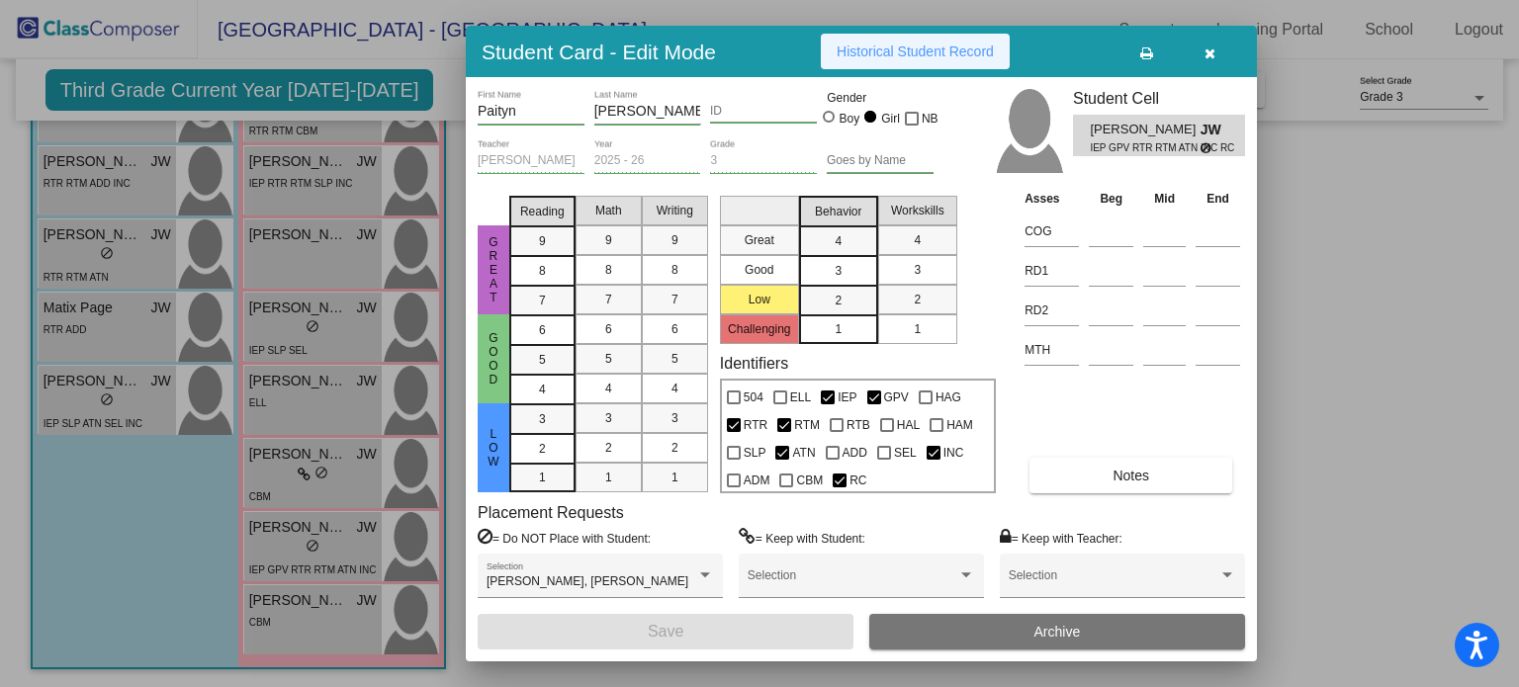
click at [950, 54] on span "Historical Student Record" at bounding box center [915, 52] width 157 height 16
click at [1211, 49] on icon "button" at bounding box center [1210, 53] width 11 height 14
